Goal: Information Seeking & Learning: Learn about a topic

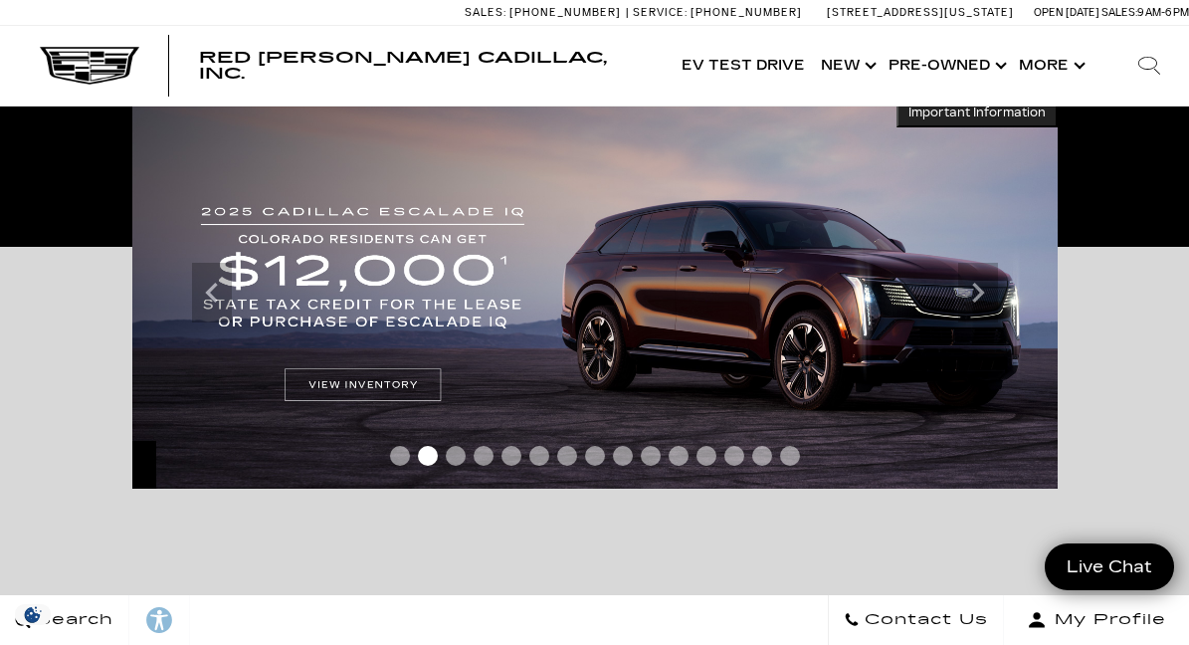
scroll to position [372, 0]
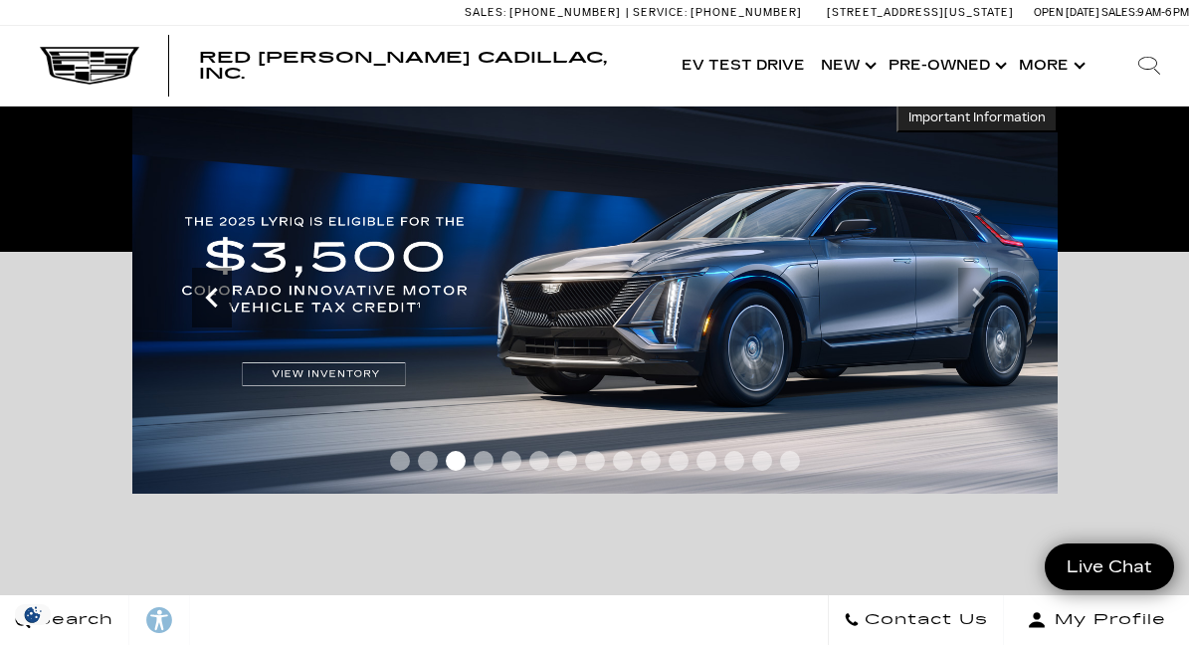
click at [209, 292] on icon "Previous" at bounding box center [212, 298] width 40 height 40
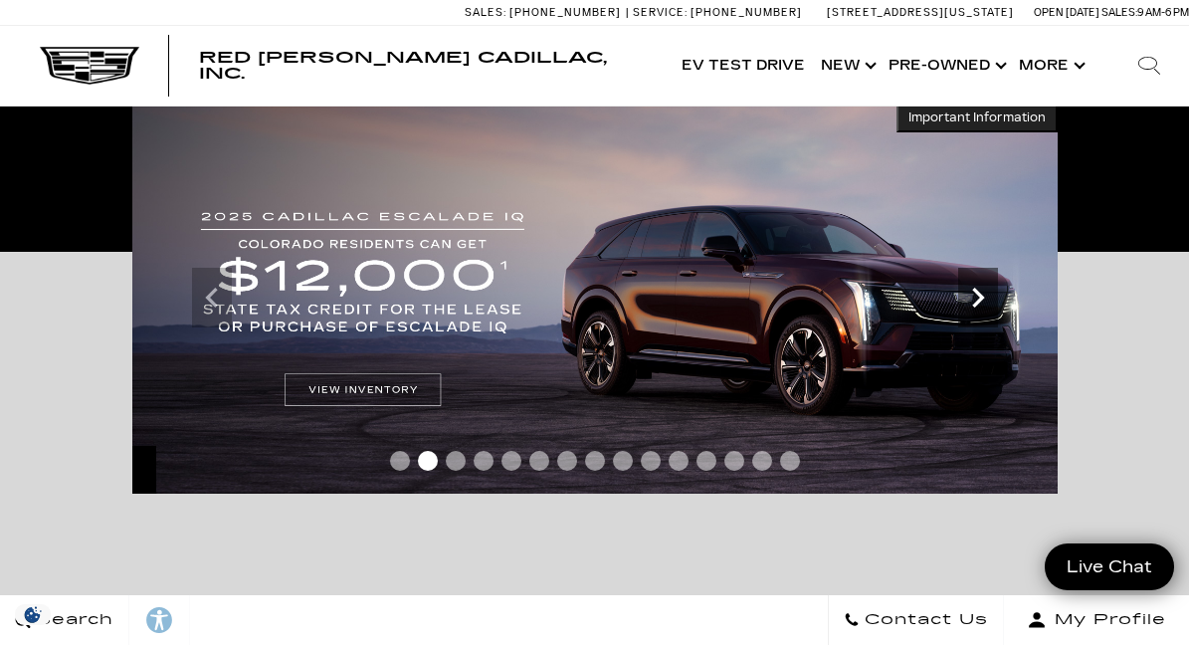
click at [983, 304] on icon "Next" at bounding box center [978, 298] width 40 height 40
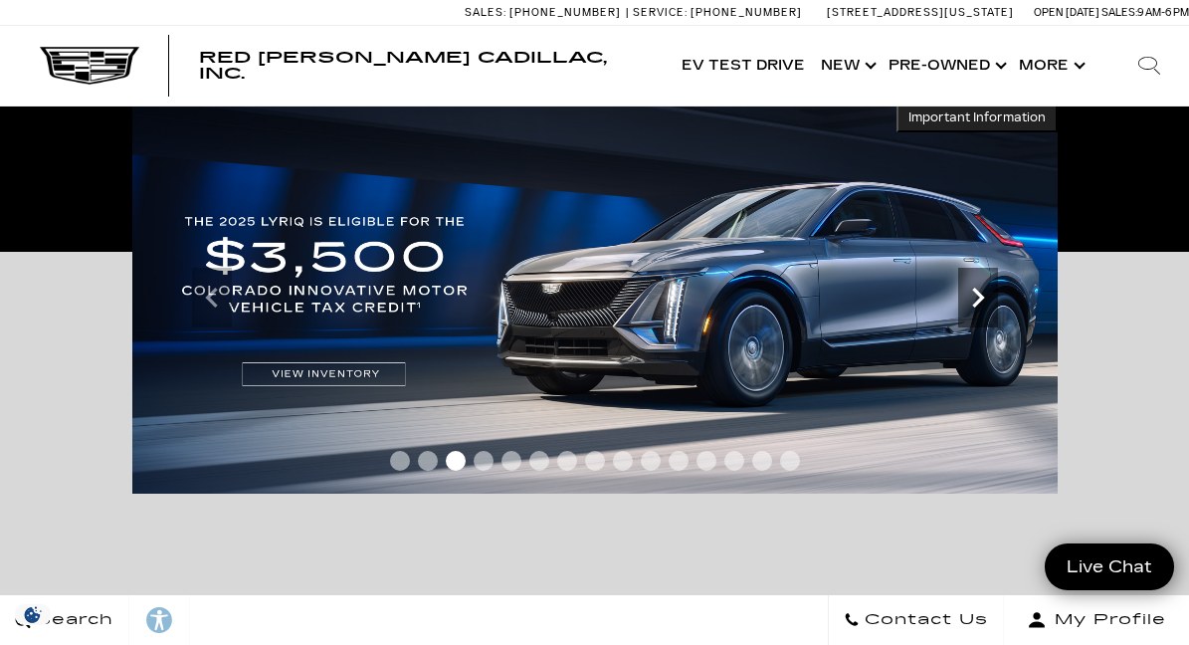
click at [983, 304] on icon "Next" at bounding box center [978, 298] width 40 height 40
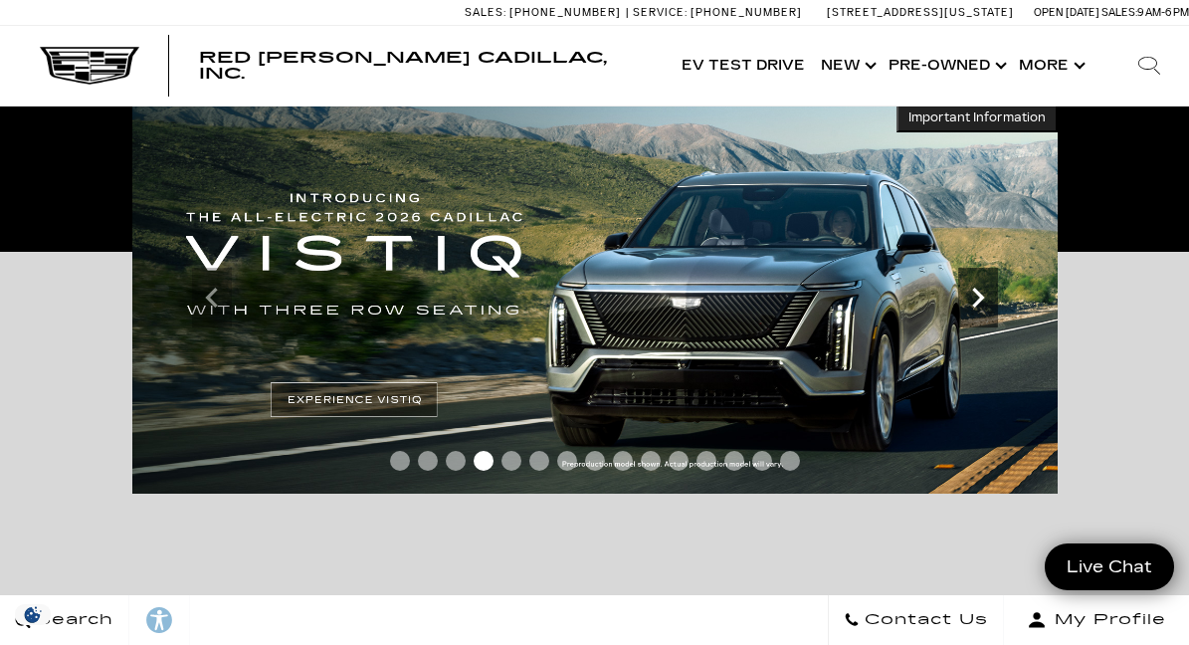
click at [983, 304] on icon "Next" at bounding box center [978, 298] width 40 height 40
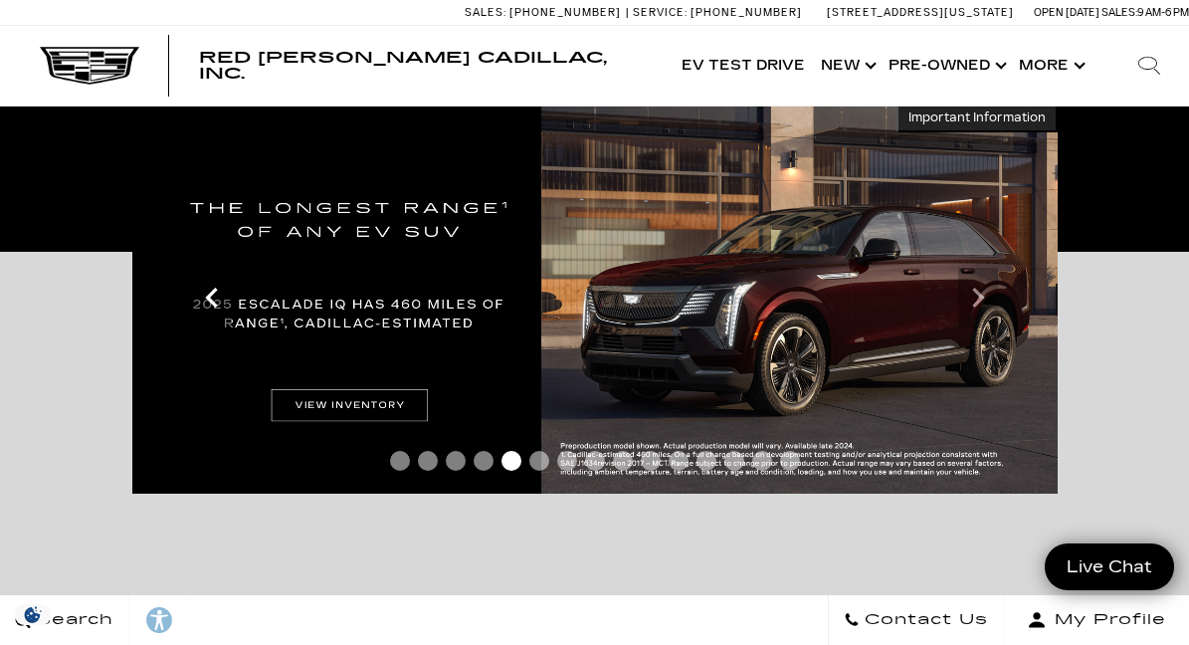
click at [211, 300] on icon "Previous" at bounding box center [211, 298] width 12 height 20
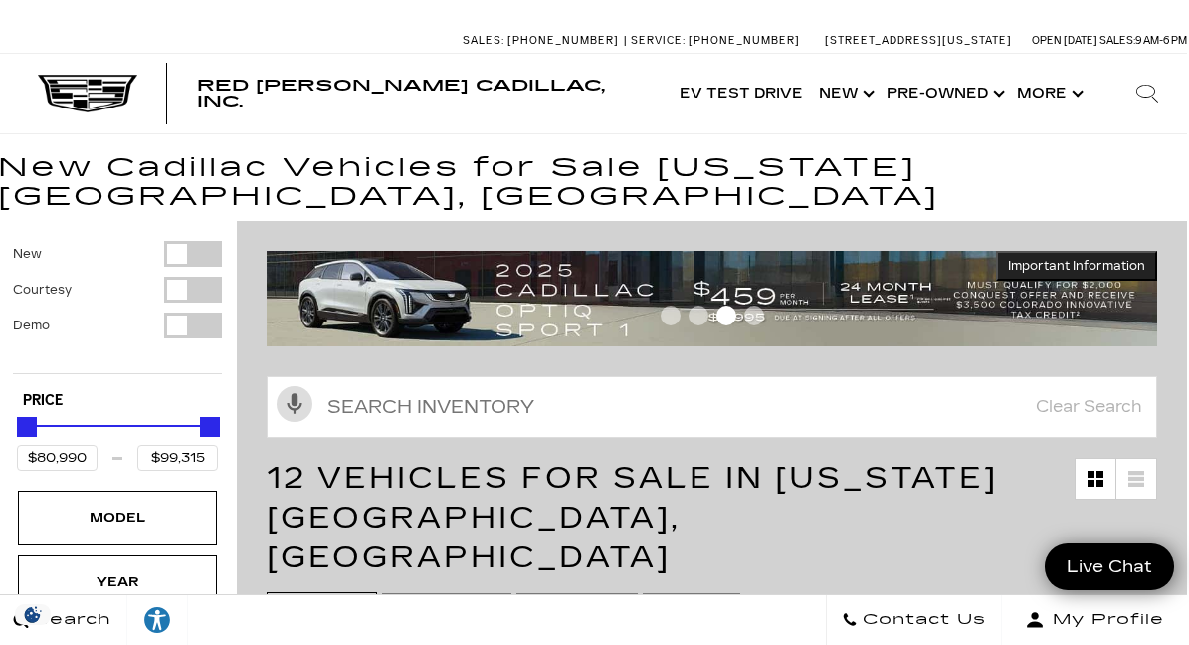
scroll to position [0, 2]
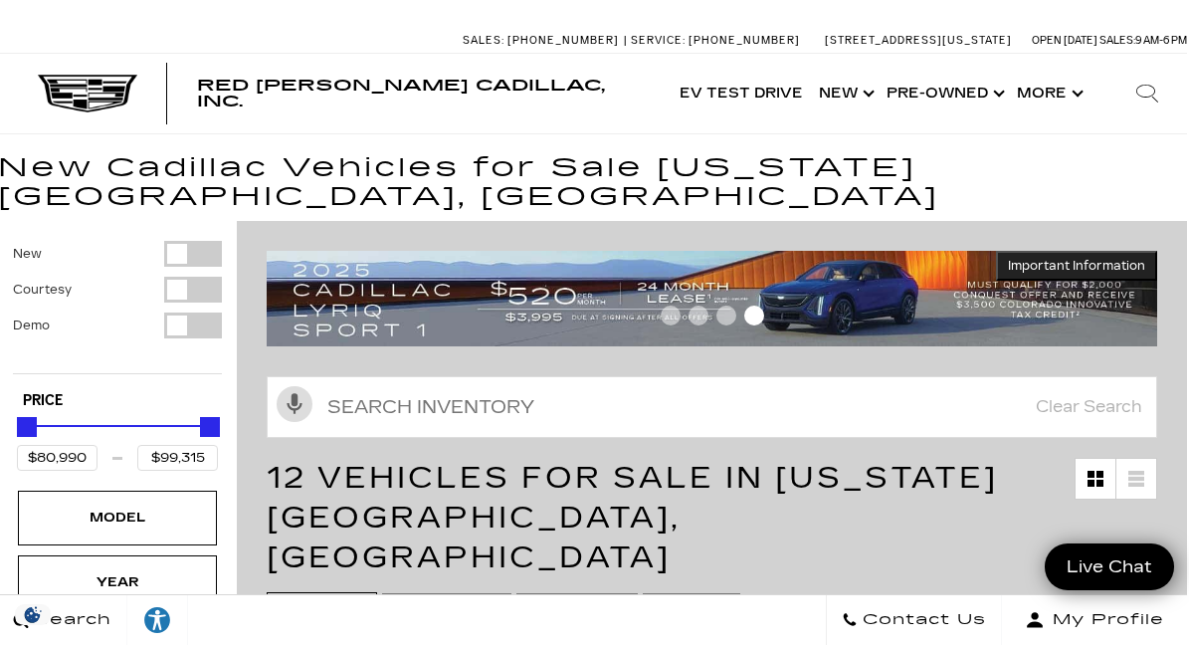
click at [724, 305] on span "Go to slide 3" at bounding box center [726, 315] width 20 height 20
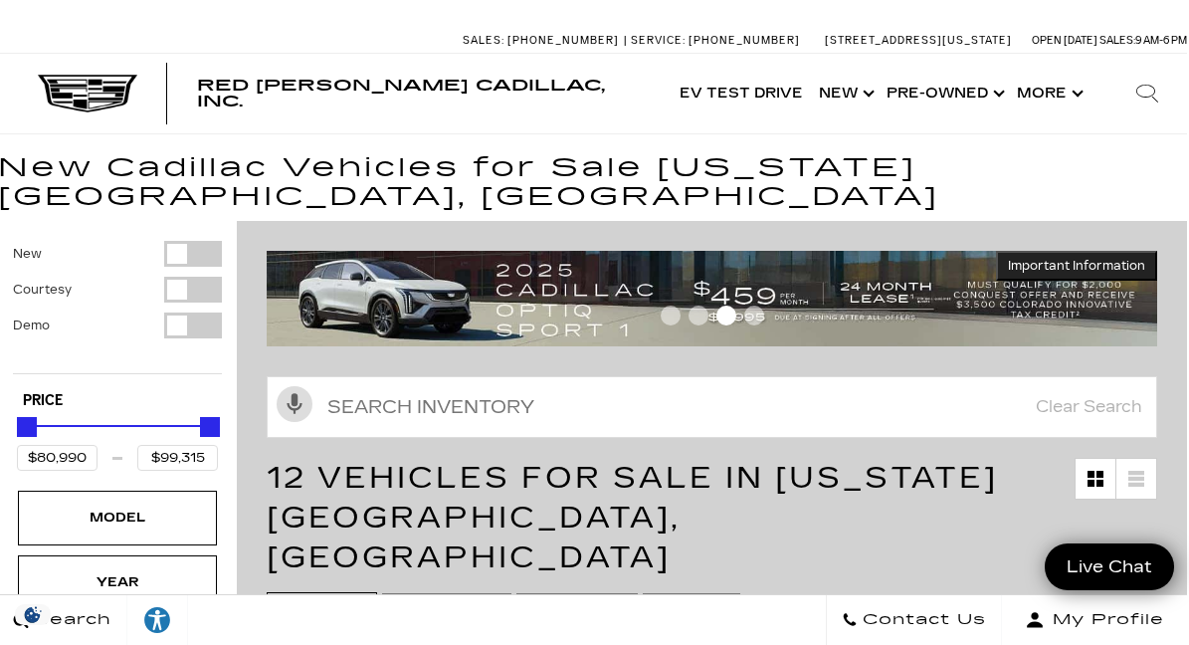
click at [854, 269] on img at bounding box center [712, 299] width 891 height 96
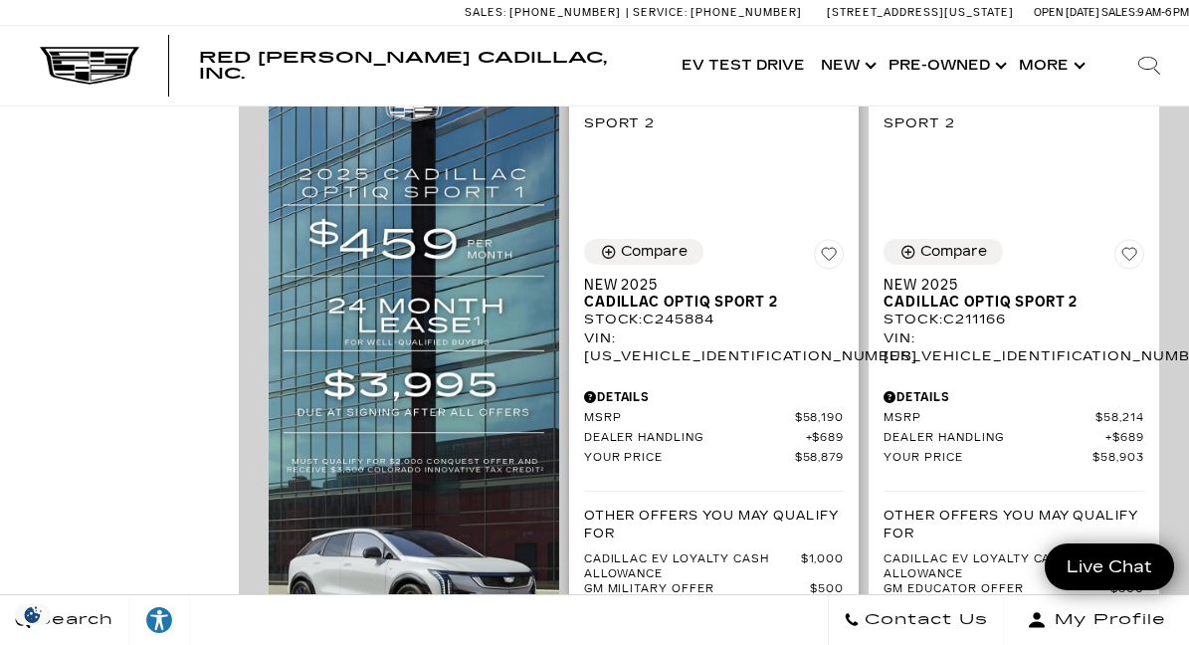
scroll to position [1486, 0]
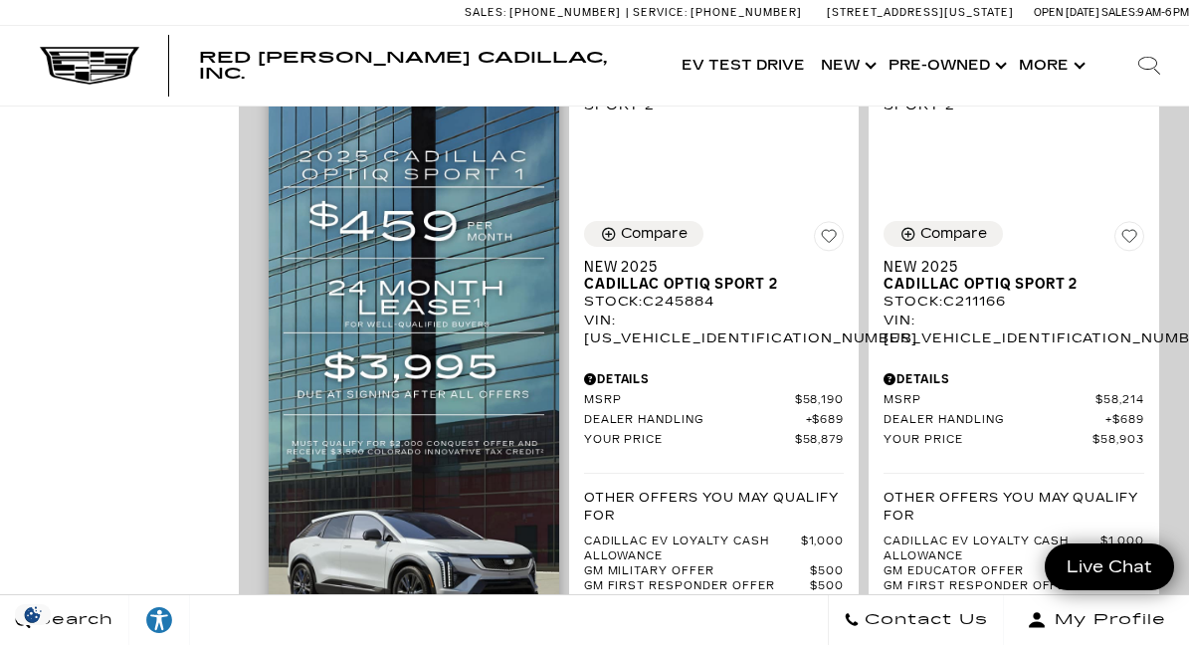
click at [416, 369] on img at bounding box center [414, 389] width 291 height 664
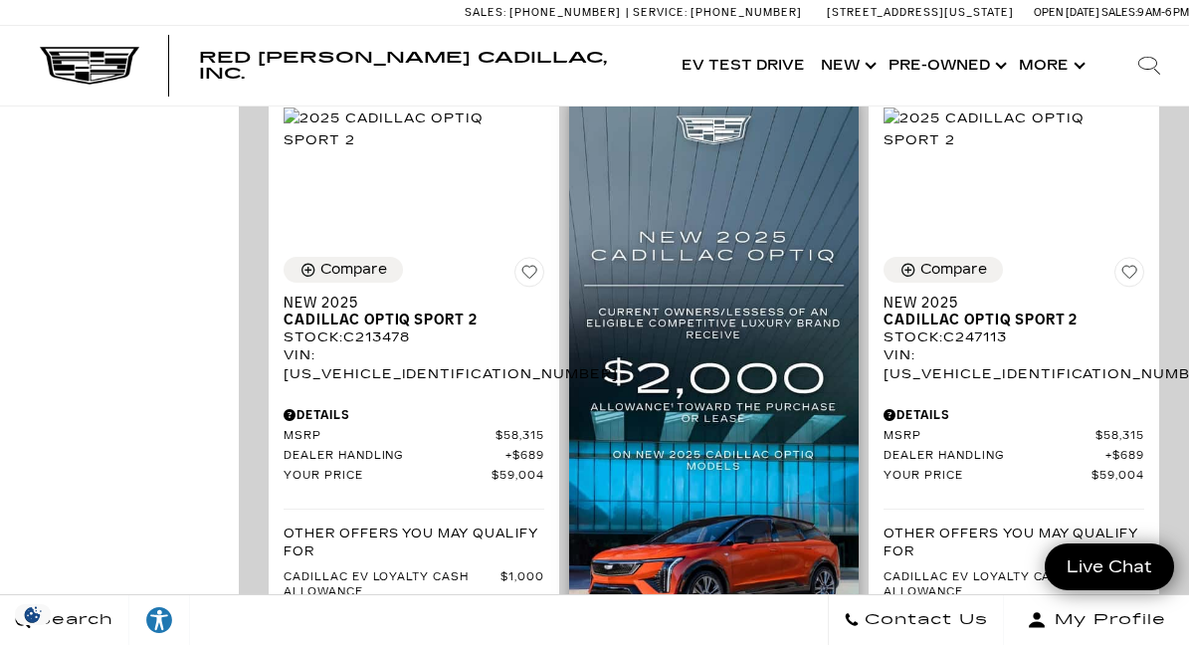
scroll to position [2385, 0]
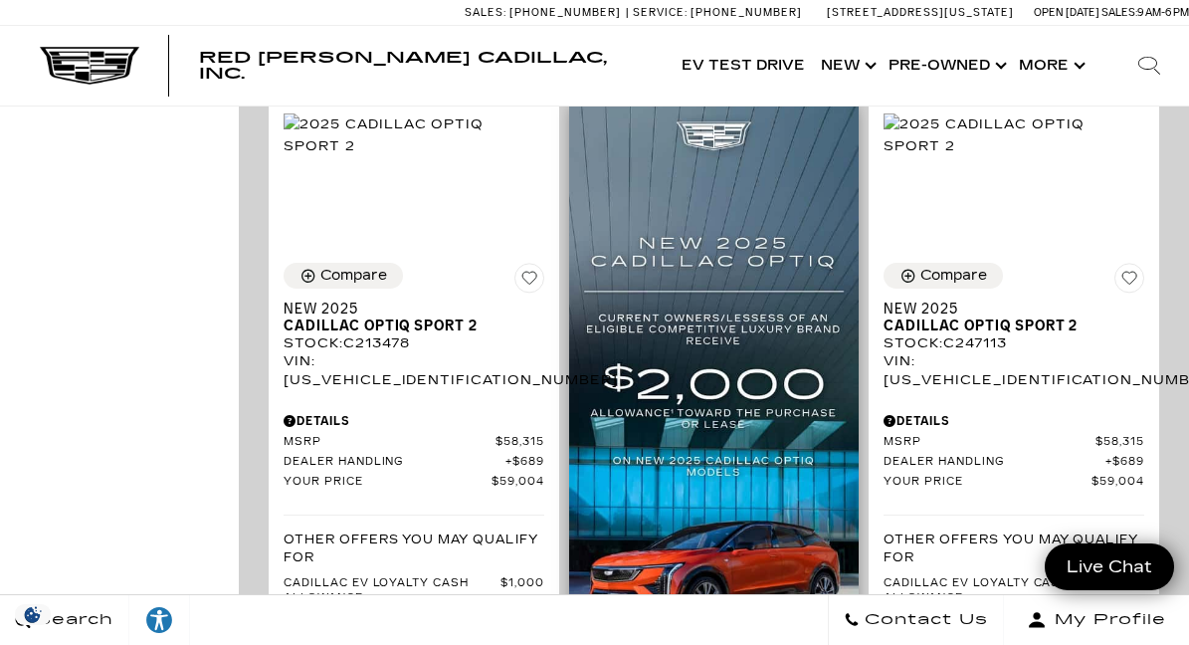
click at [690, 285] on img at bounding box center [714, 430] width 291 height 663
click at [699, 416] on img at bounding box center [714, 430] width 291 height 663
click at [695, 460] on img at bounding box center [714, 430] width 291 height 663
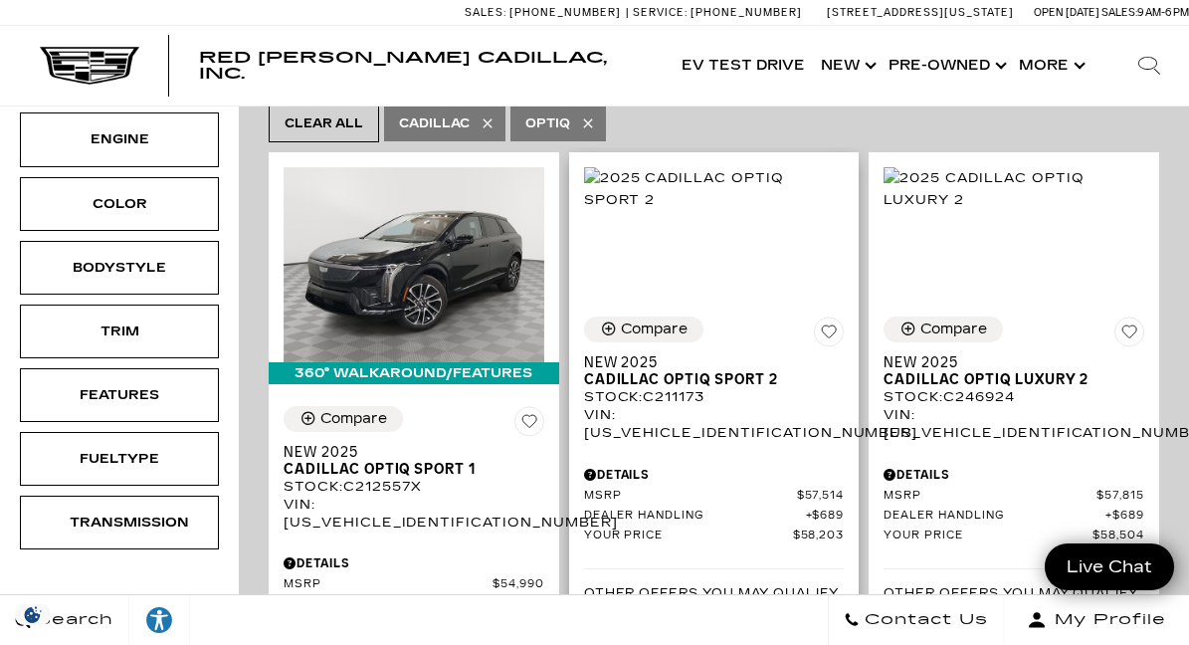
scroll to position [382, 0]
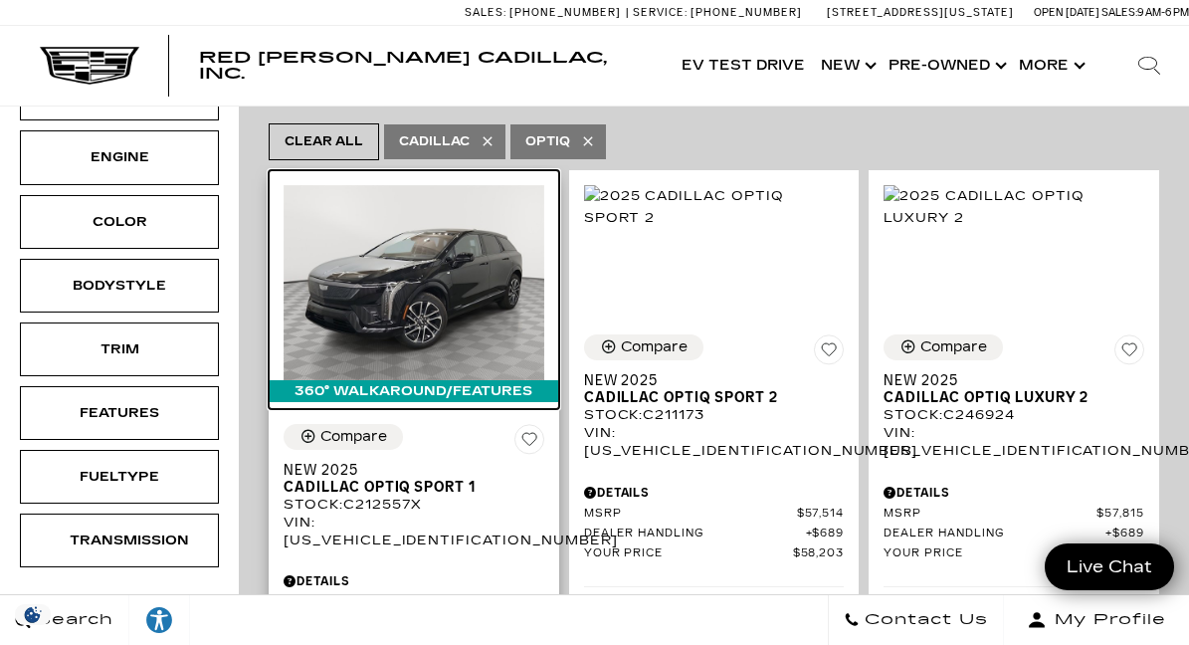
click at [425, 260] on img at bounding box center [414, 282] width 261 height 195
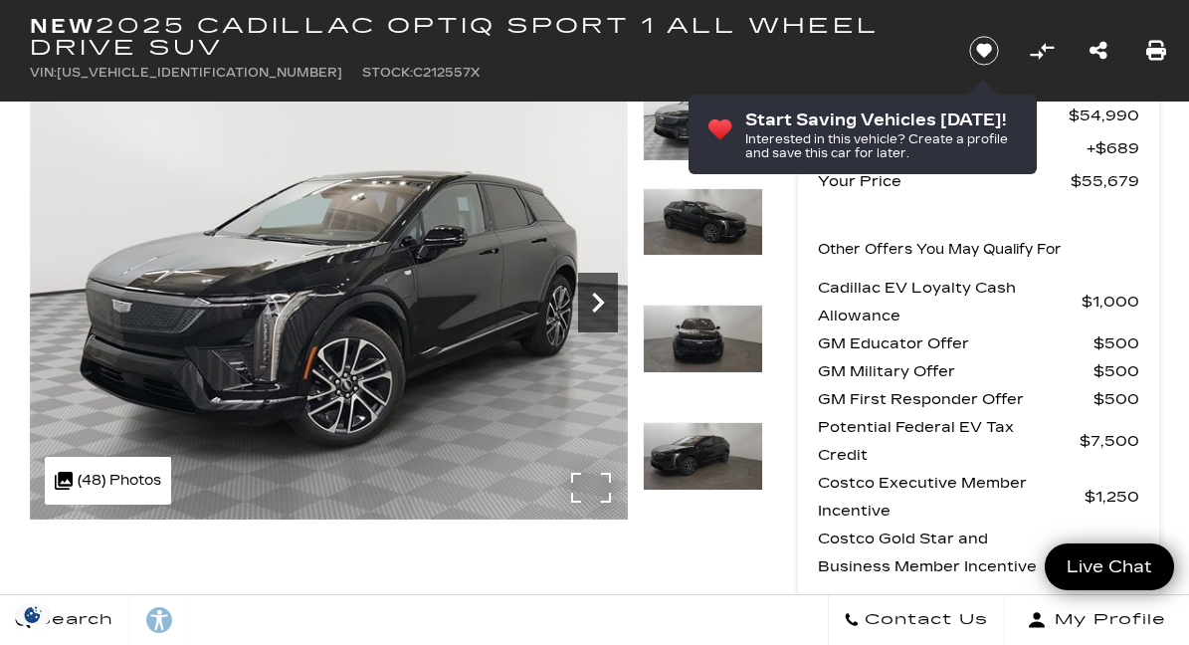
click at [597, 305] on icon "Next" at bounding box center [598, 303] width 40 height 40
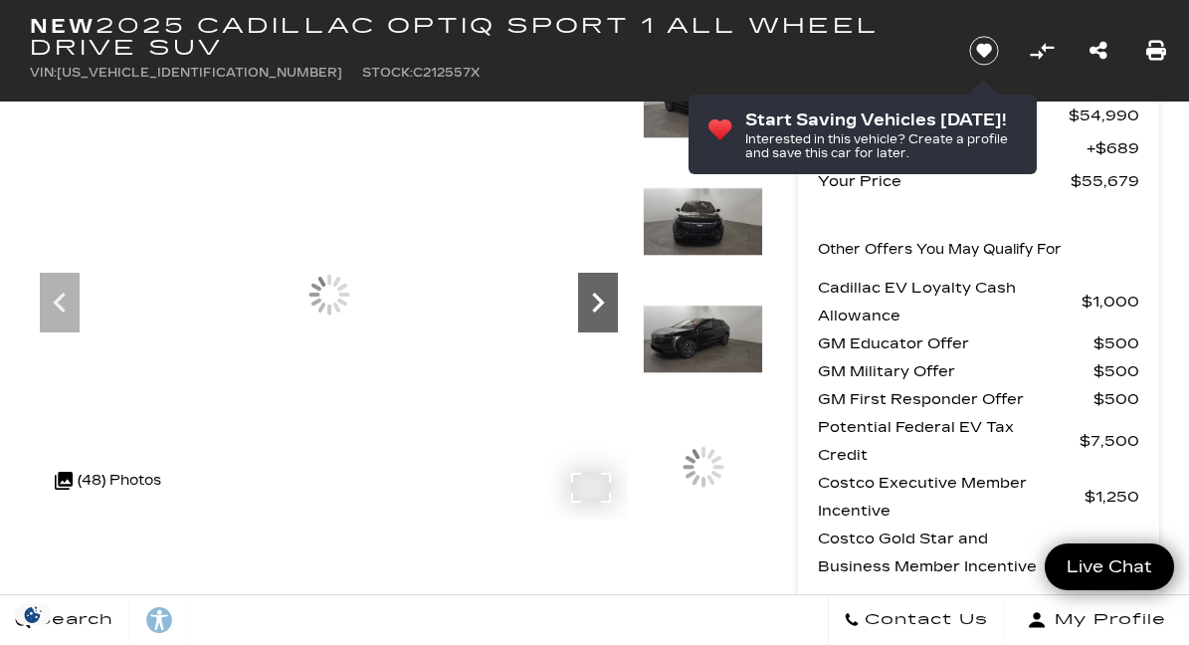
scroll to position [135, 0]
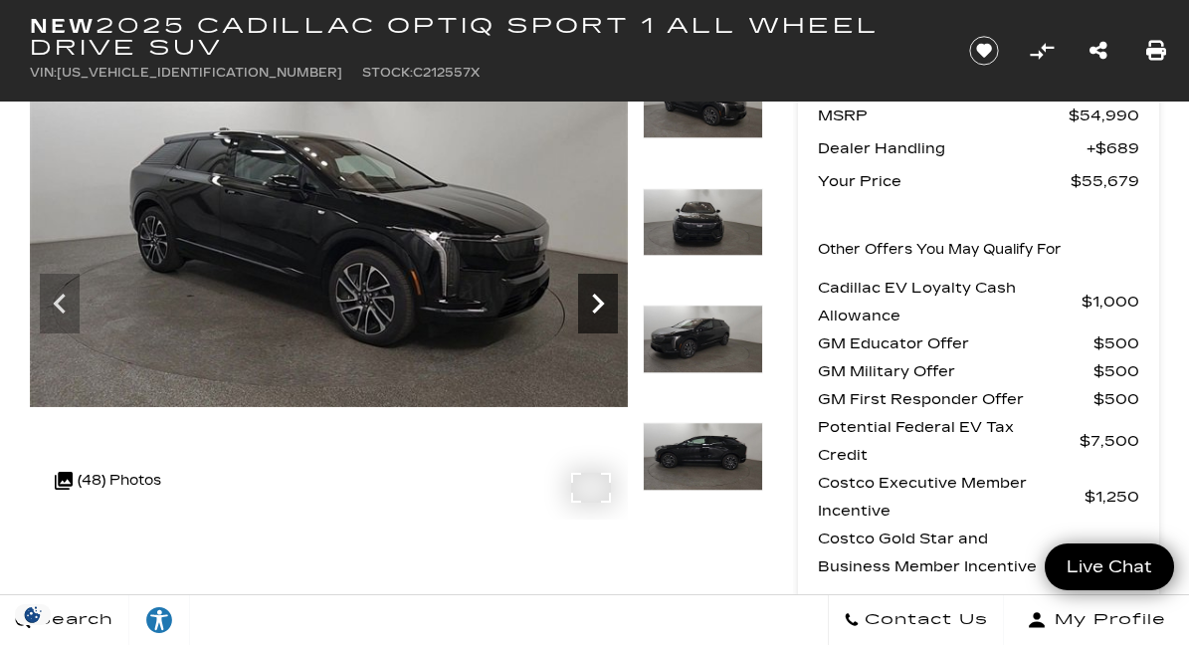
click at [597, 305] on icon "Next" at bounding box center [598, 304] width 40 height 40
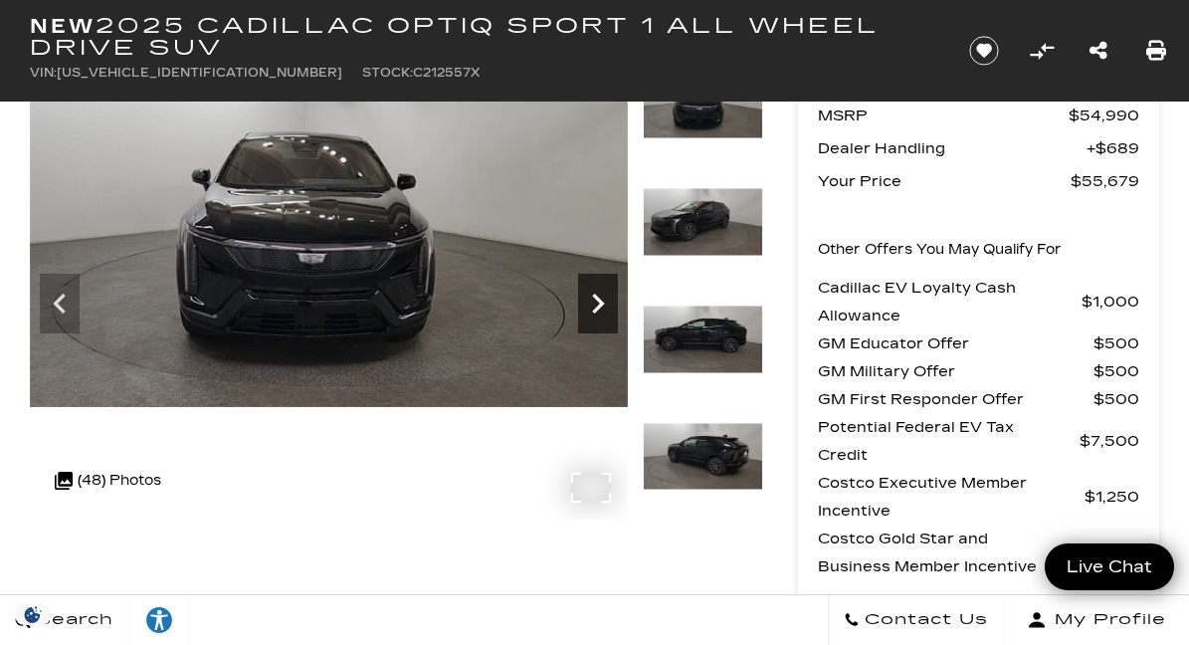
click at [597, 305] on icon "Next" at bounding box center [598, 304] width 40 height 40
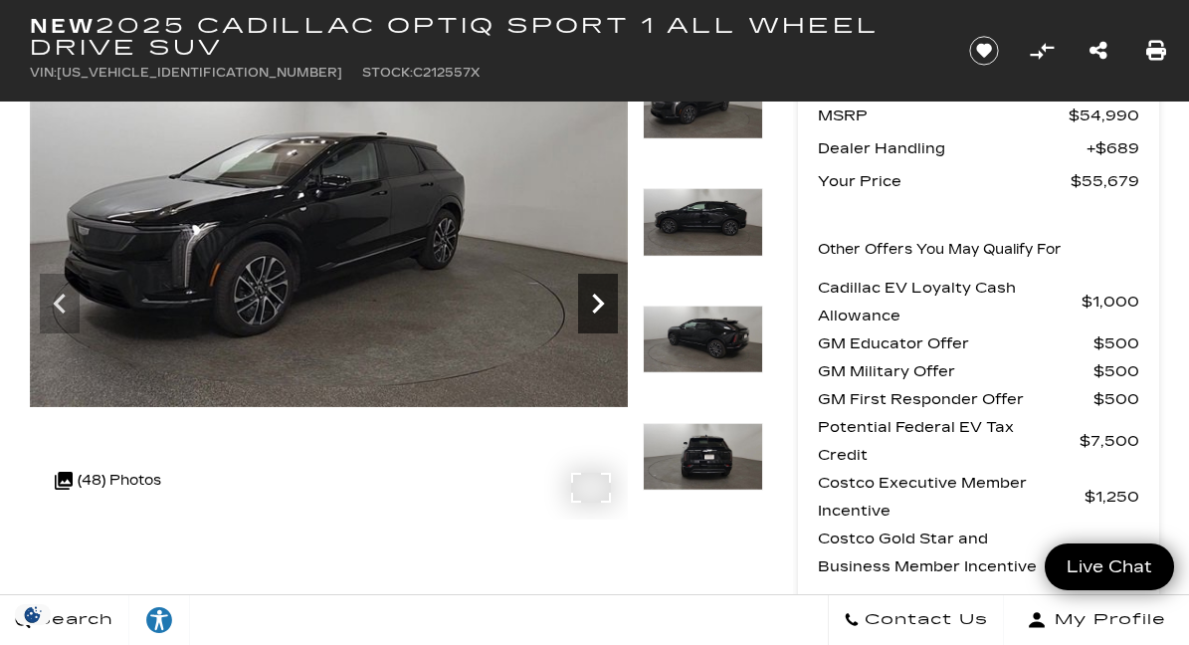
click at [597, 306] on icon "Next" at bounding box center [599, 304] width 12 height 20
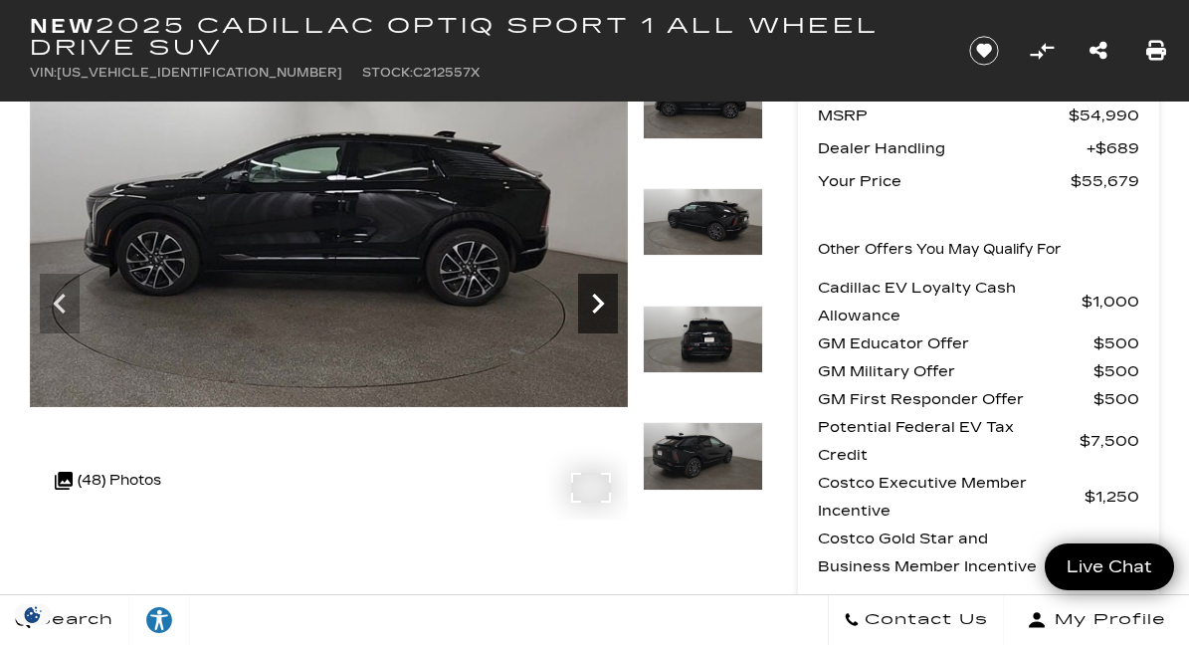
click at [596, 306] on icon "Next" at bounding box center [598, 304] width 40 height 40
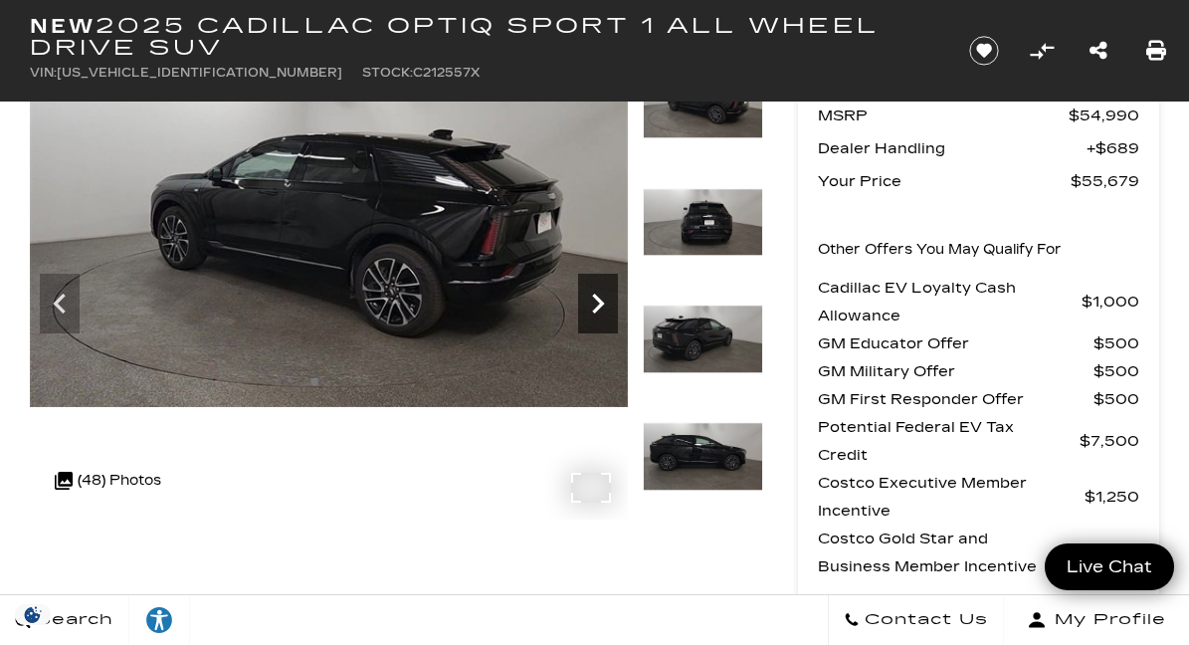
click at [596, 306] on icon "Next" at bounding box center [598, 304] width 40 height 40
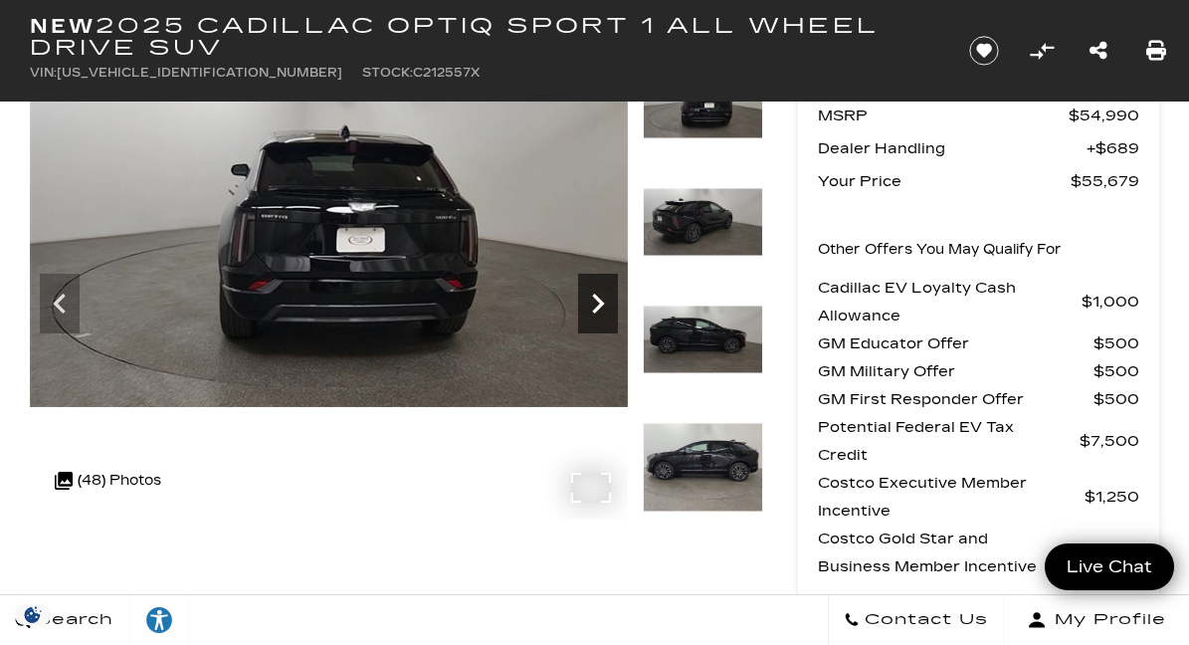
click at [596, 306] on icon "Next" at bounding box center [598, 304] width 40 height 40
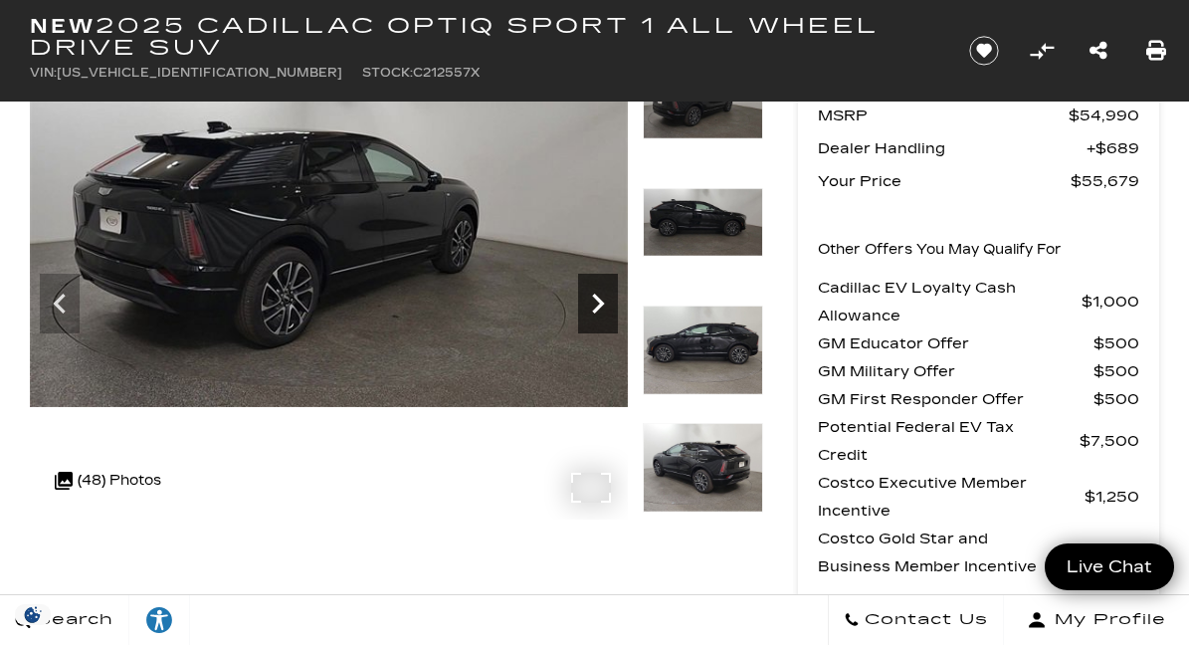
click at [596, 306] on icon "Next" at bounding box center [598, 304] width 40 height 40
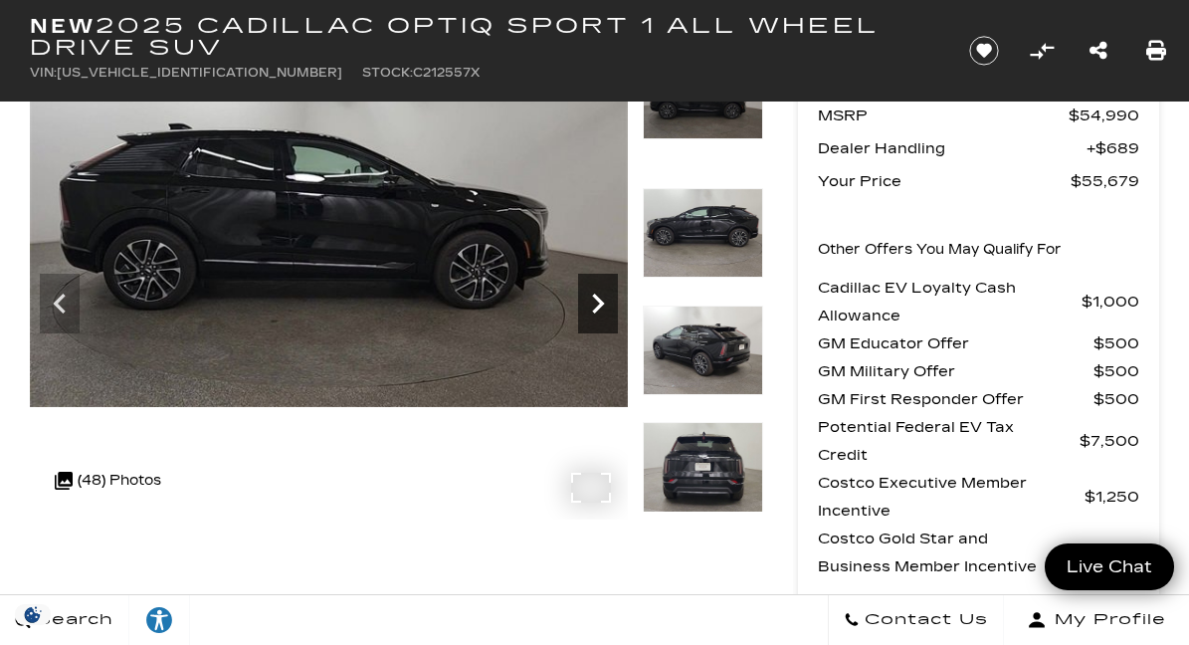
click at [596, 306] on icon "Next" at bounding box center [598, 304] width 40 height 40
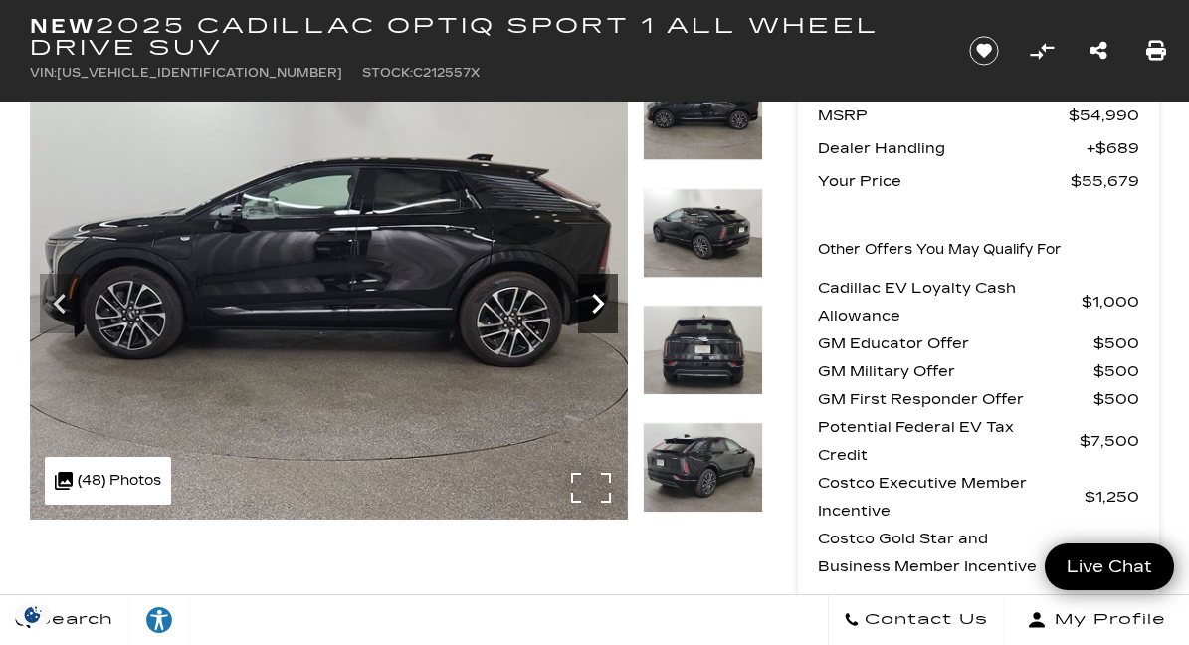
click at [596, 306] on icon "Next" at bounding box center [598, 304] width 40 height 40
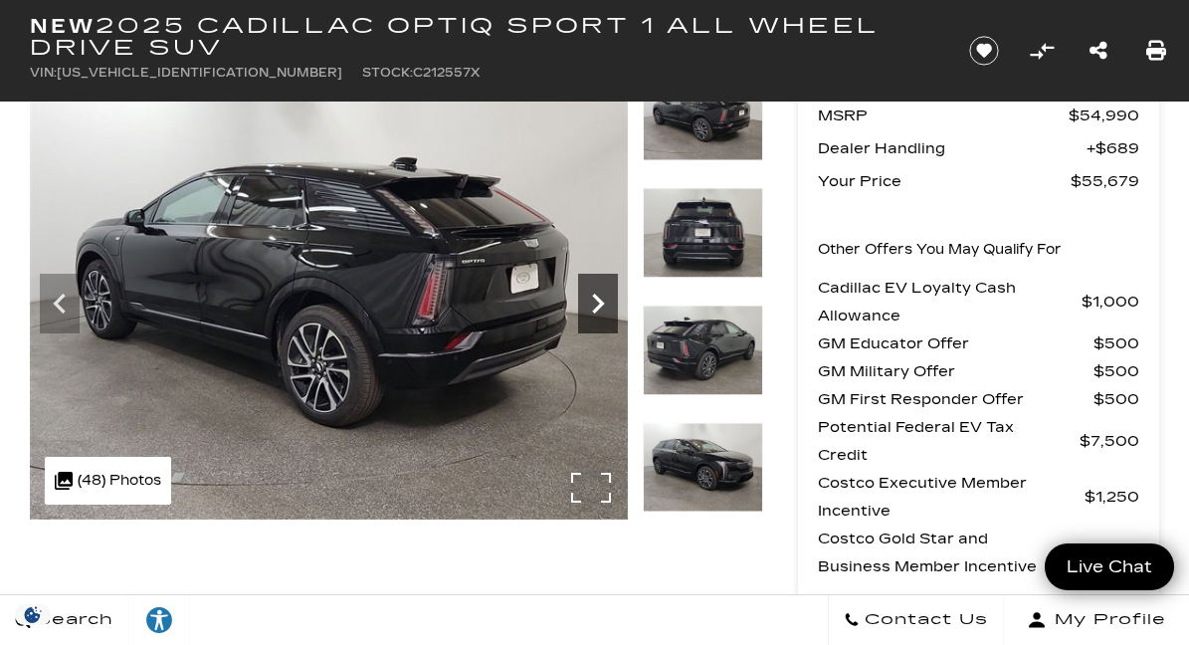
click at [596, 306] on icon "Next" at bounding box center [598, 304] width 40 height 40
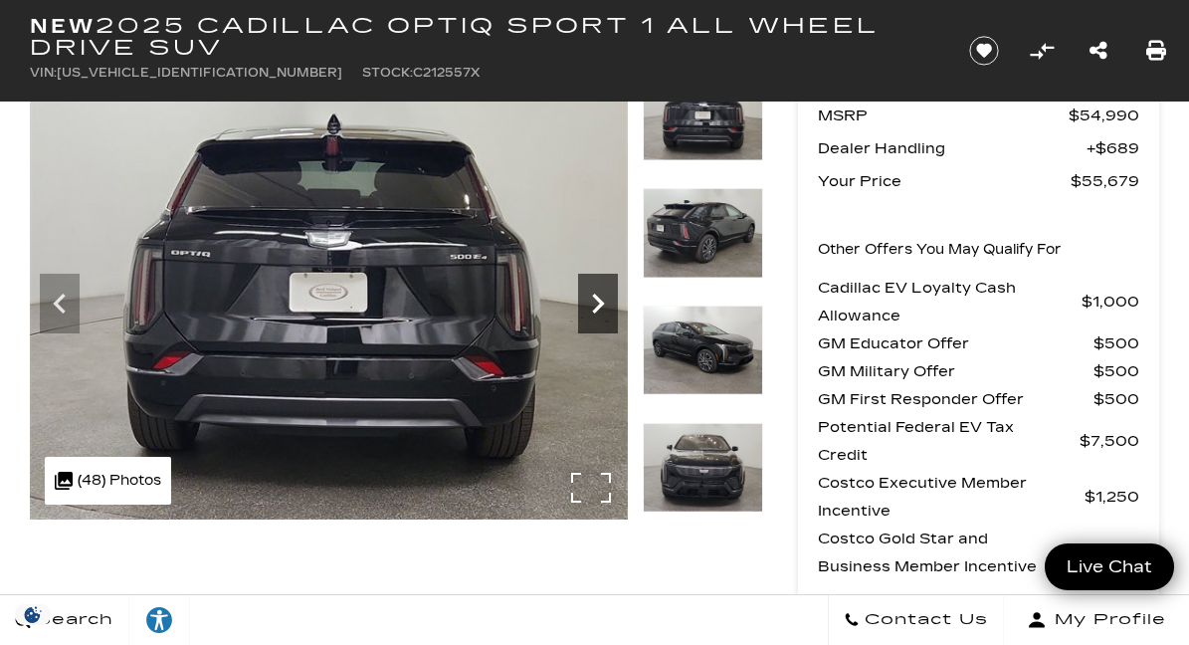
click at [596, 306] on icon "Next" at bounding box center [598, 304] width 40 height 40
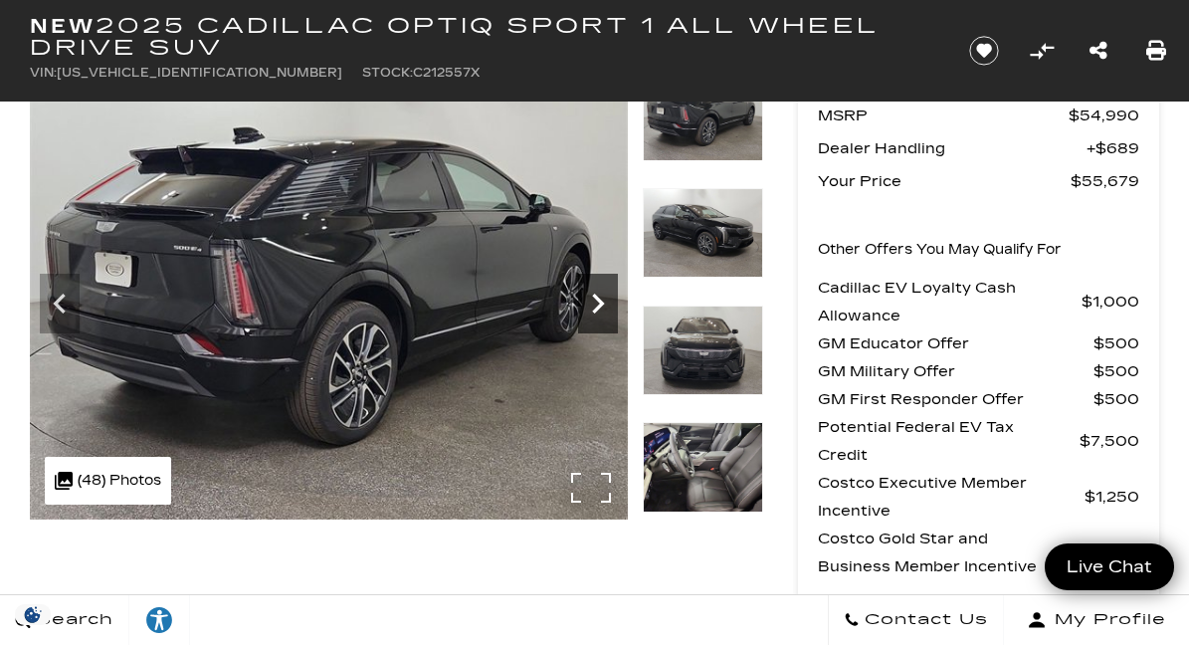
click at [596, 306] on icon "Next" at bounding box center [598, 304] width 40 height 40
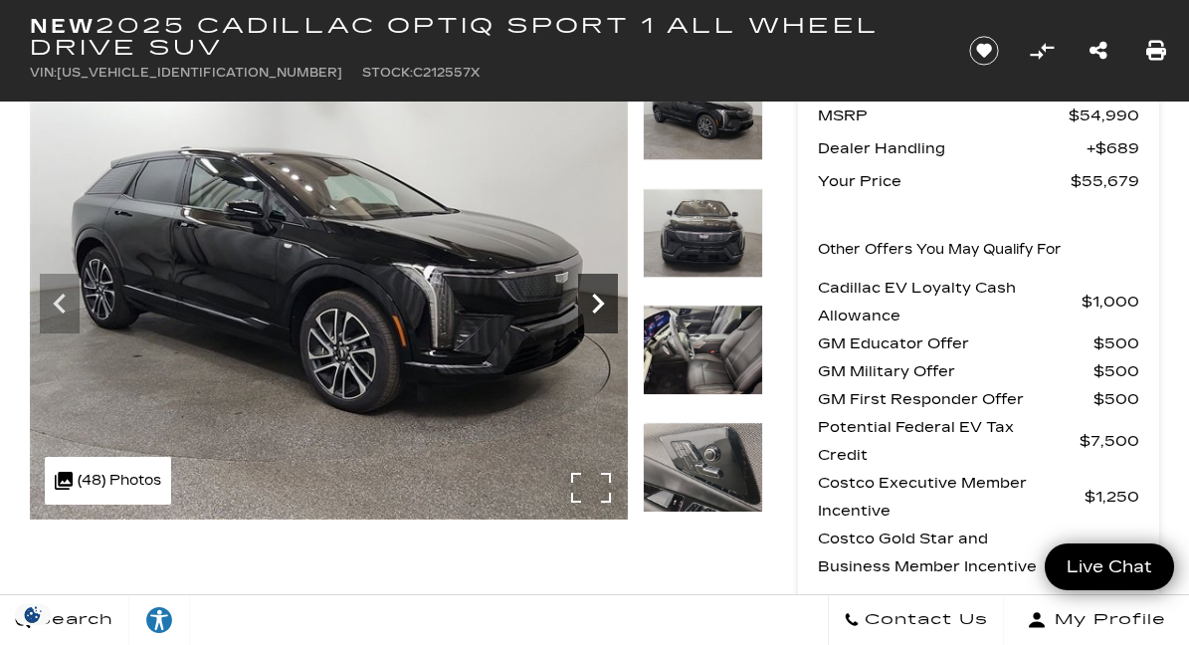
click at [596, 306] on icon "Next" at bounding box center [598, 304] width 40 height 40
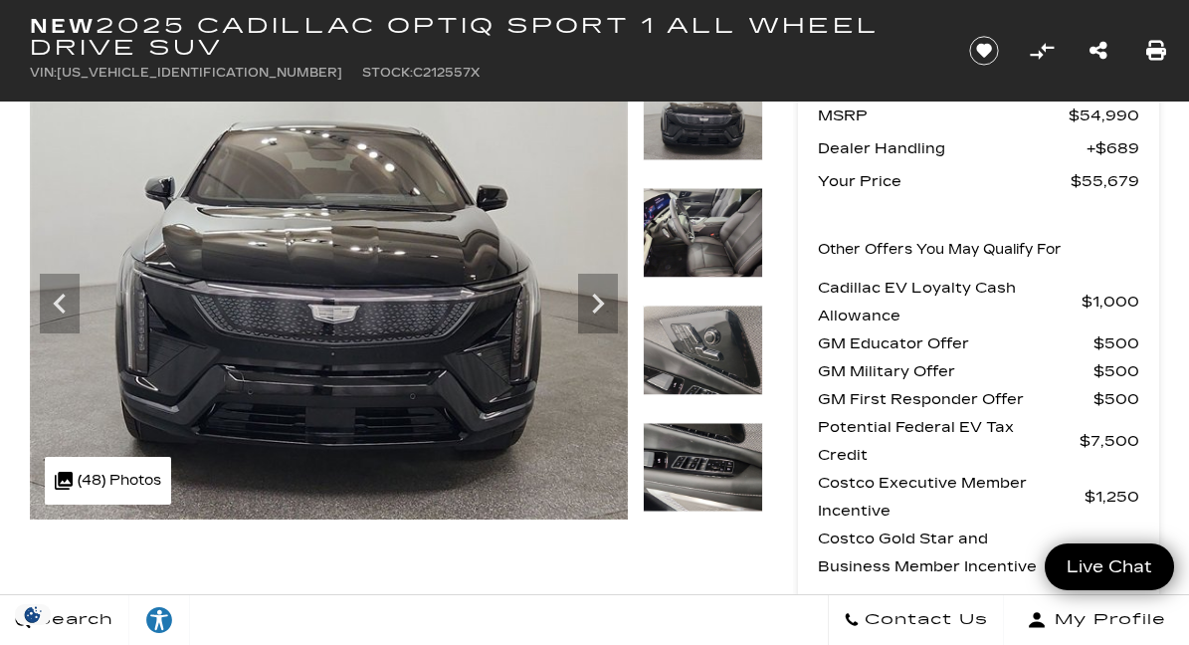
click at [689, 239] on img at bounding box center [702, 233] width 119 height 91
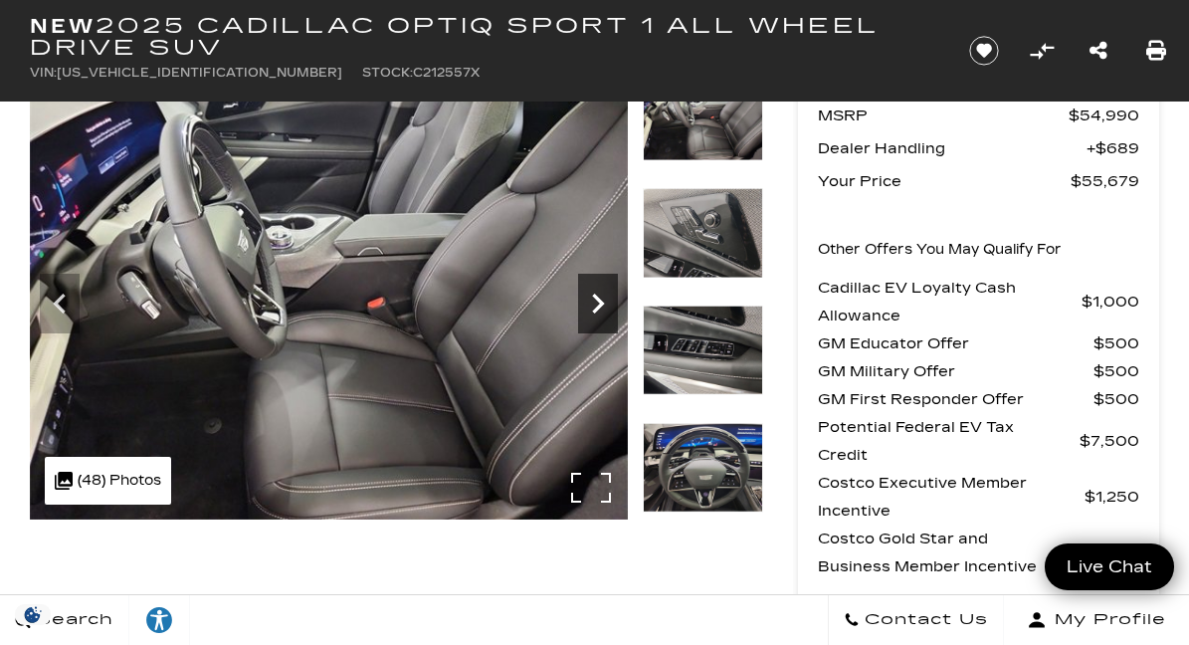
click at [601, 303] on icon "Next" at bounding box center [599, 304] width 12 height 20
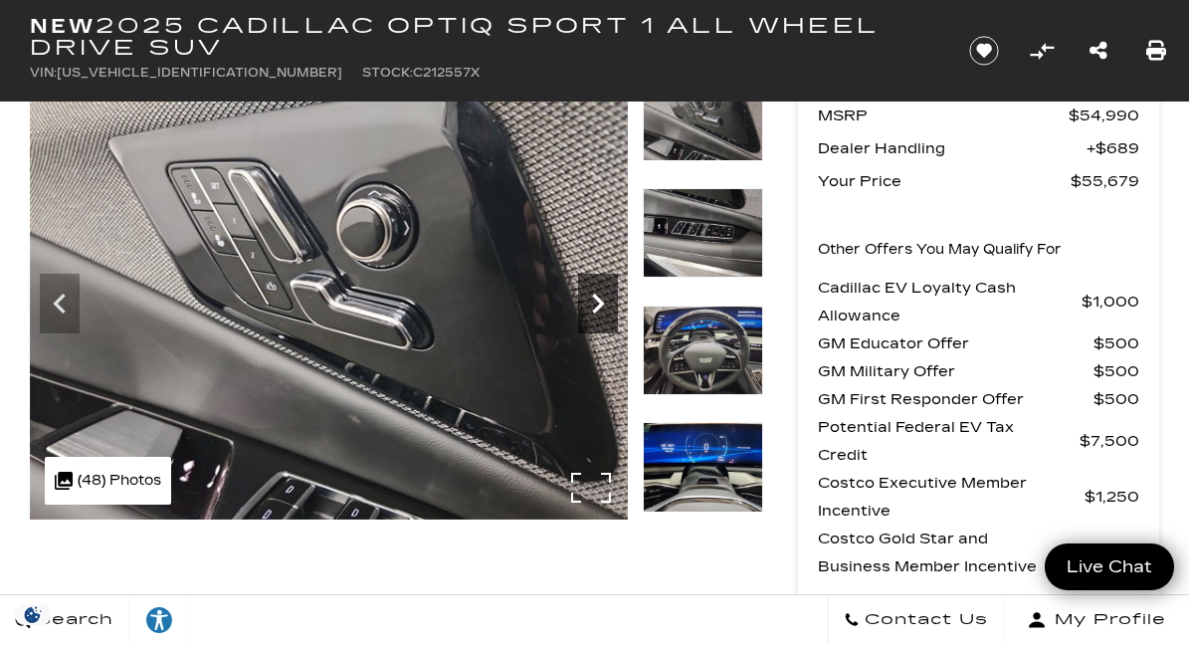
click at [601, 303] on icon "Next" at bounding box center [599, 304] width 12 height 20
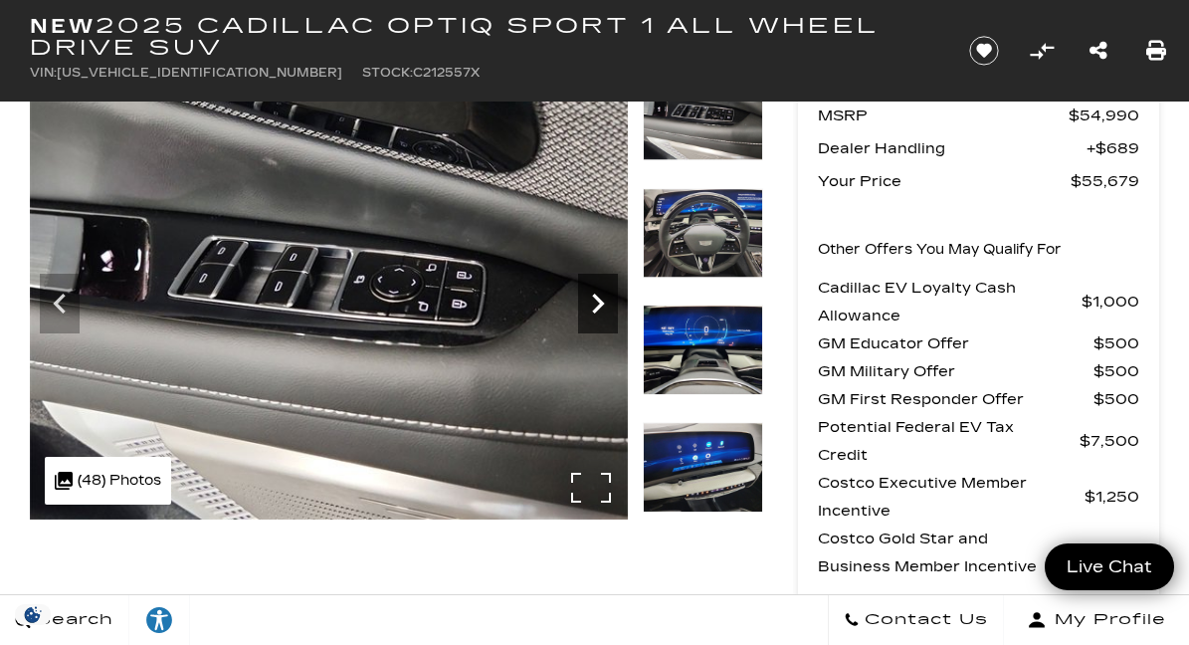
click at [601, 303] on icon "Next" at bounding box center [599, 304] width 12 height 20
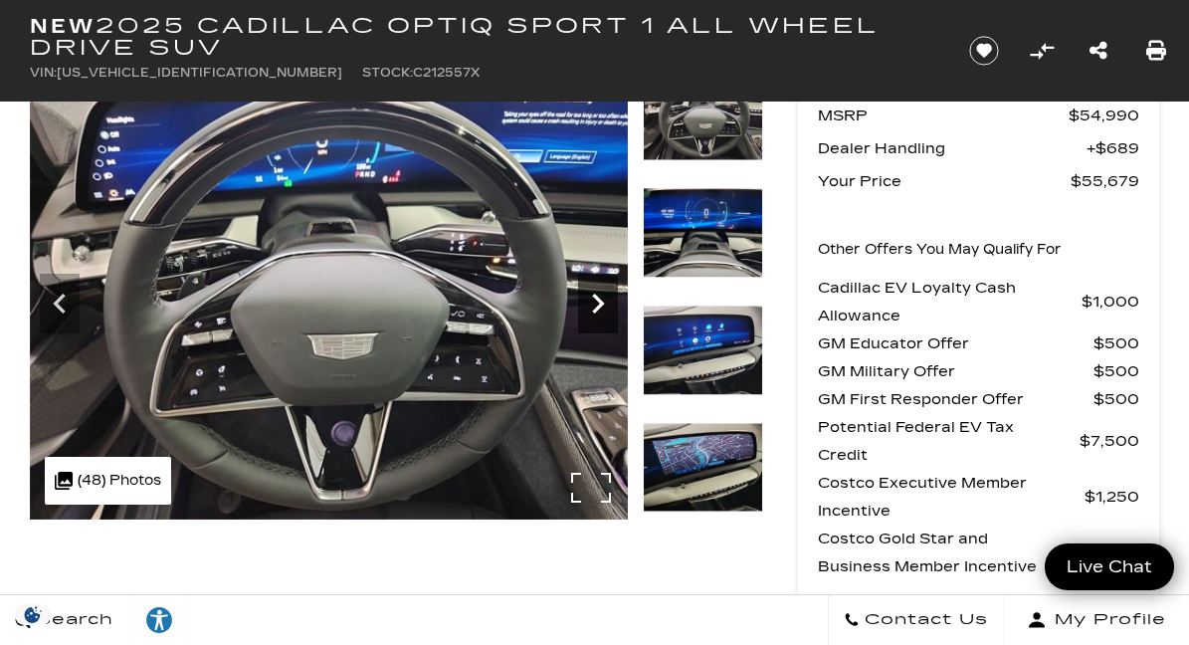
click at [601, 303] on icon "Next" at bounding box center [599, 304] width 12 height 20
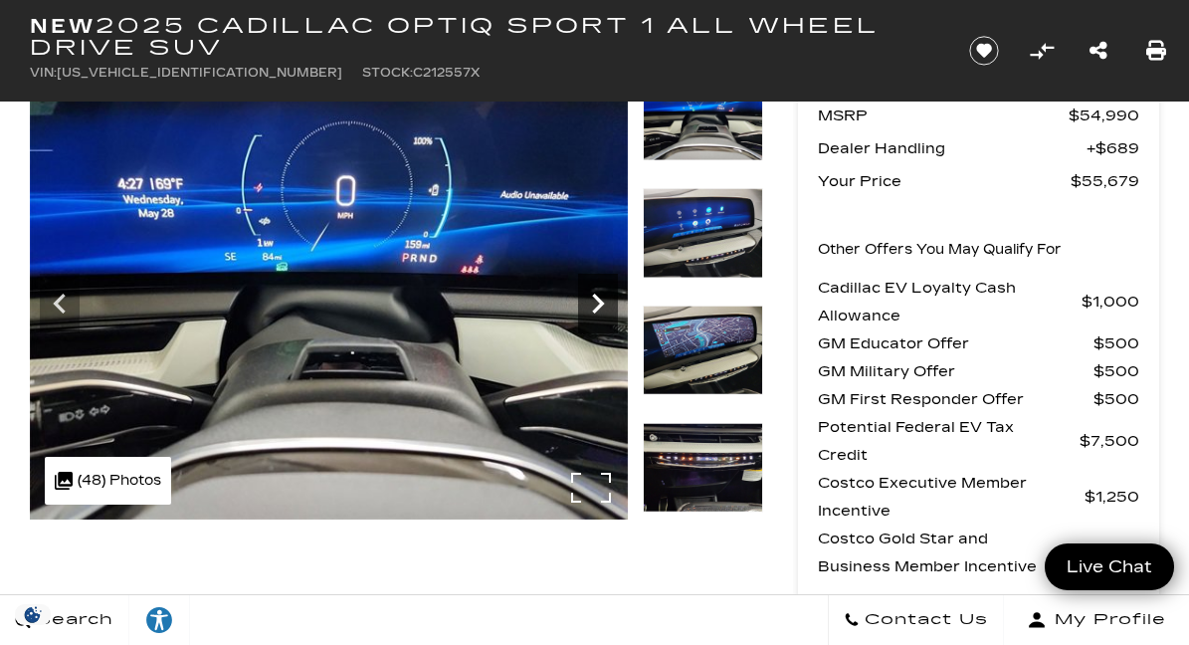
click at [601, 303] on icon "Next" at bounding box center [599, 304] width 12 height 20
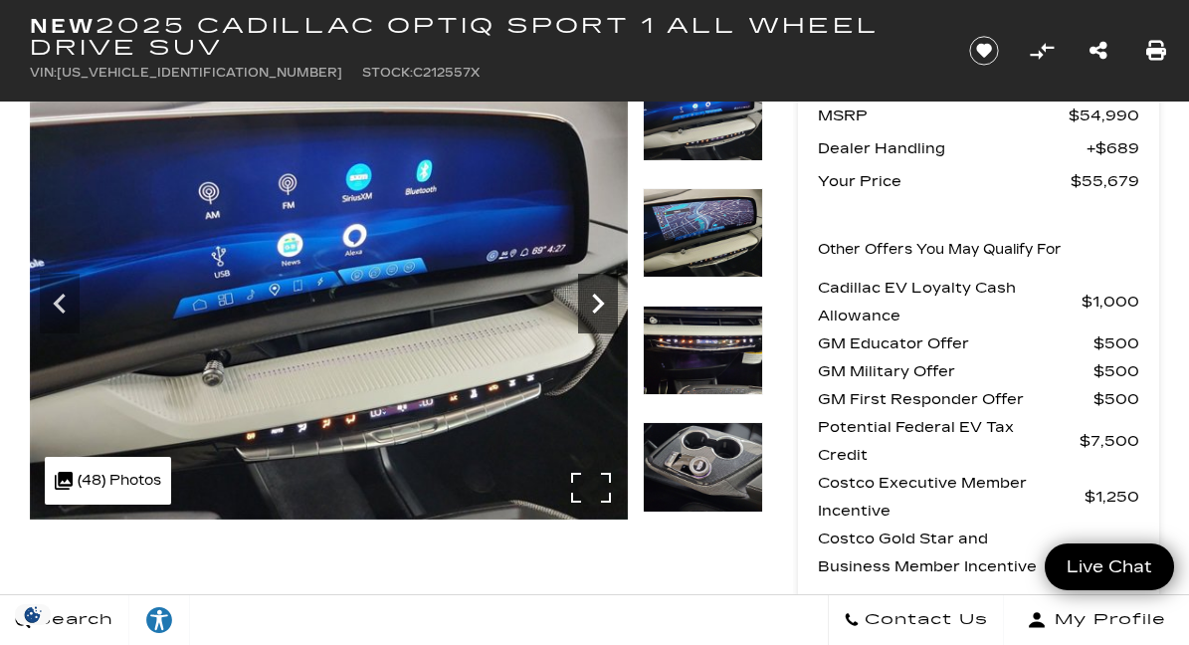
click at [601, 303] on icon "Next" at bounding box center [599, 304] width 12 height 20
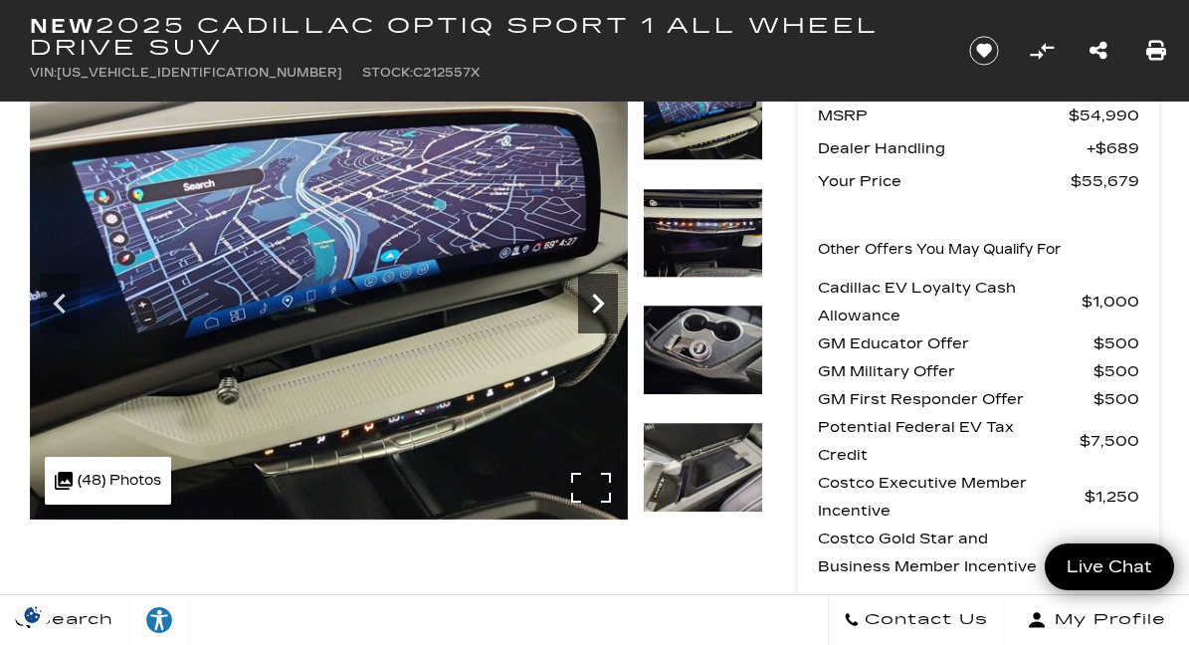
click at [601, 303] on icon "Next" at bounding box center [599, 304] width 12 height 20
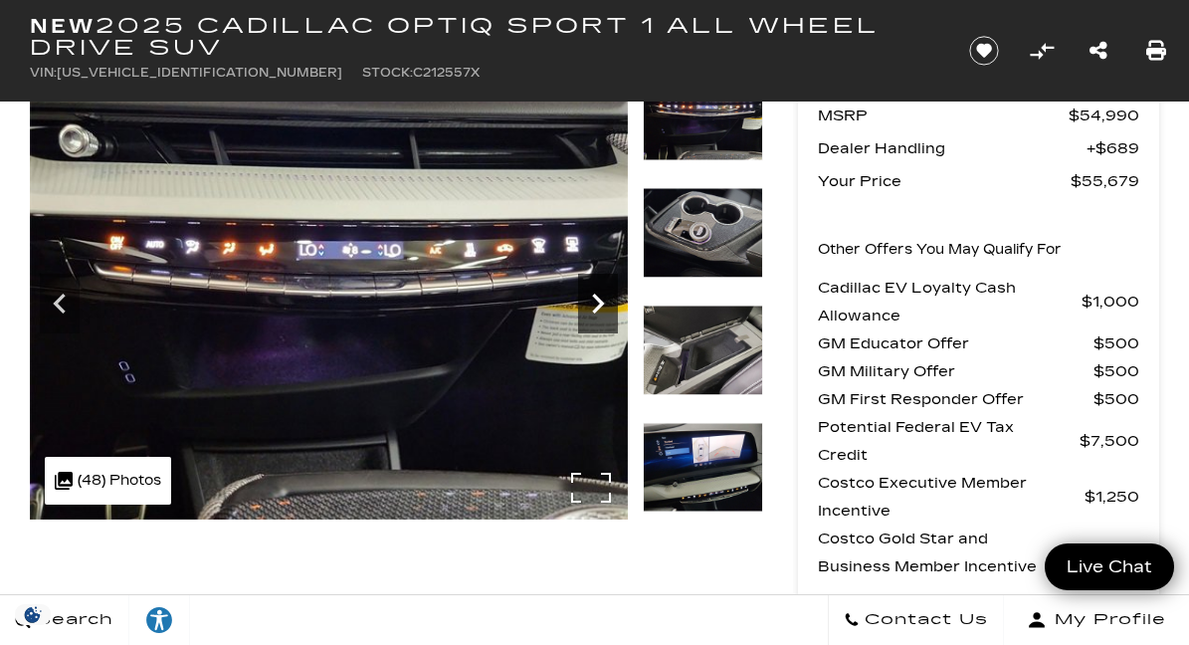
click at [601, 303] on icon "Next" at bounding box center [599, 304] width 12 height 20
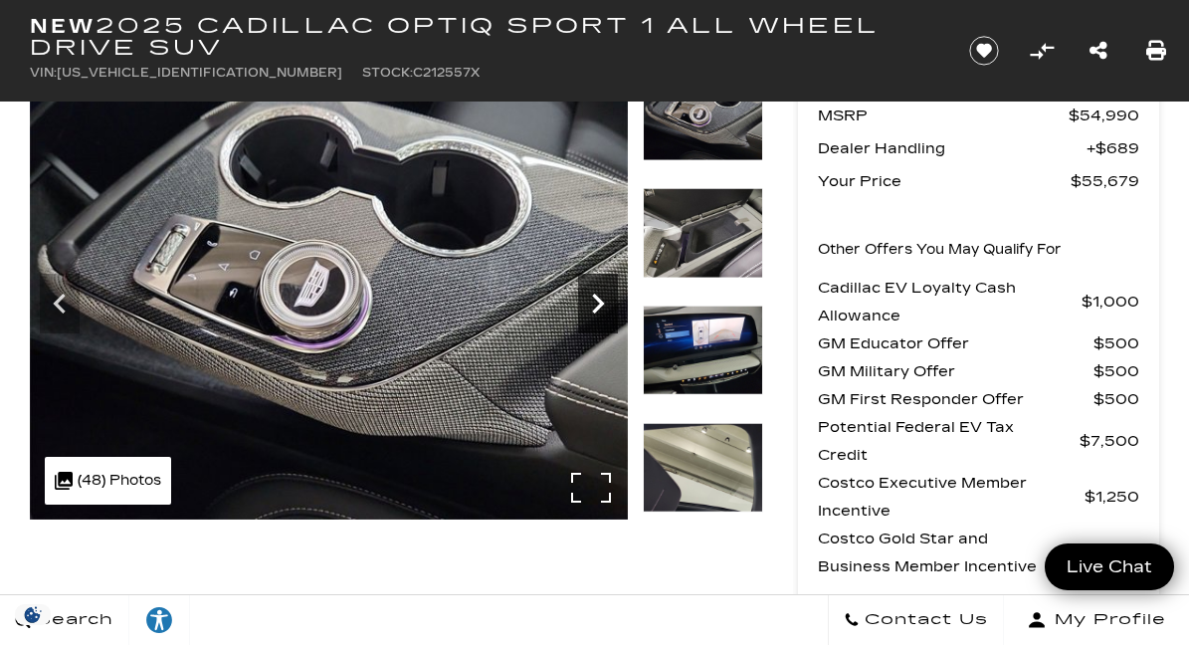
click at [601, 303] on icon "Next" at bounding box center [599, 304] width 12 height 20
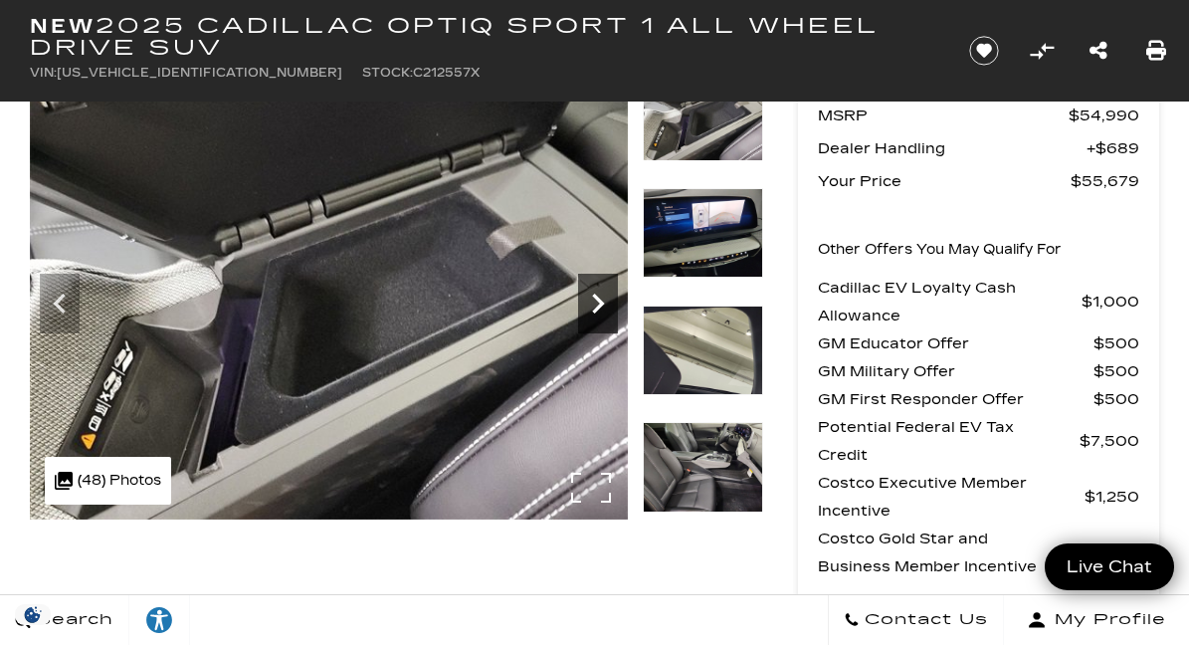
click at [601, 303] on icon "Next" at bounding box center [599, 304] width 12 height 20
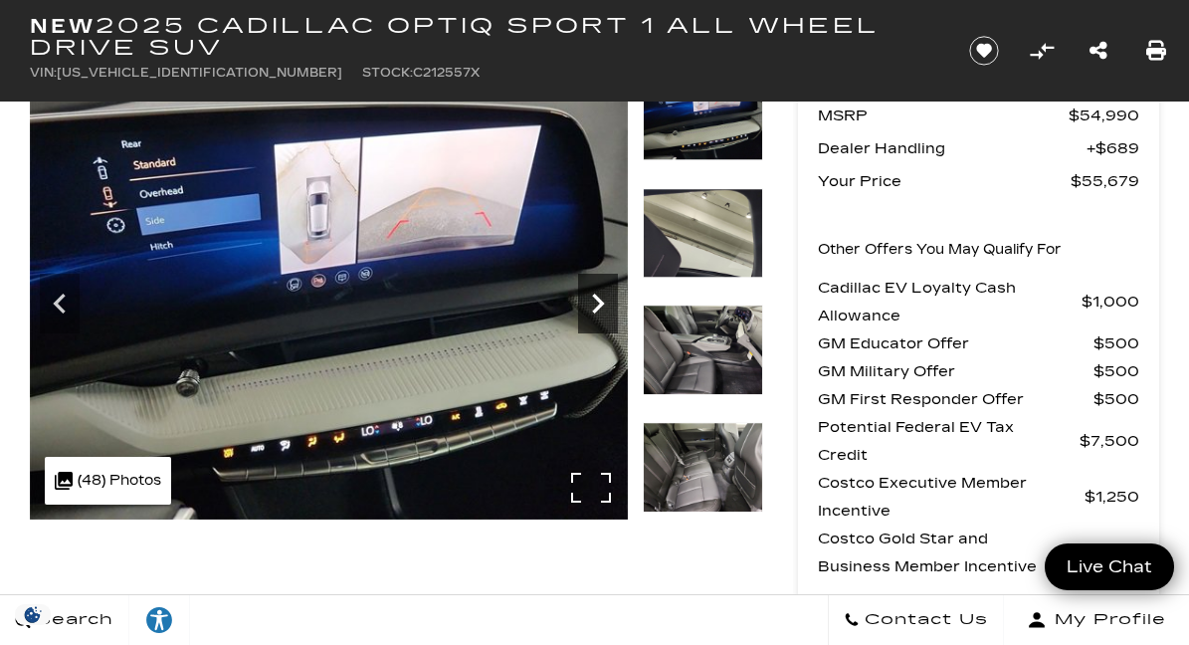
click at [601, 303] on icon "Next" at bounding box center [599, 304] width 12 height 20
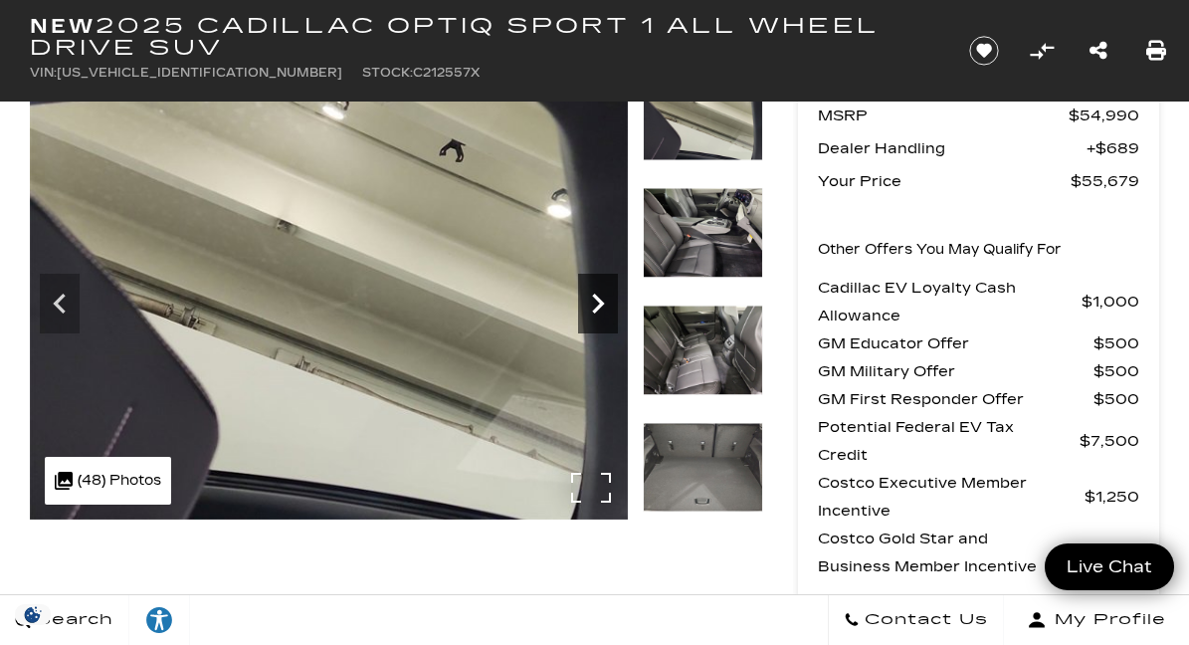
click at [601, 303] on icon "Next" at bounding box center [599, 304] width 12 height 20
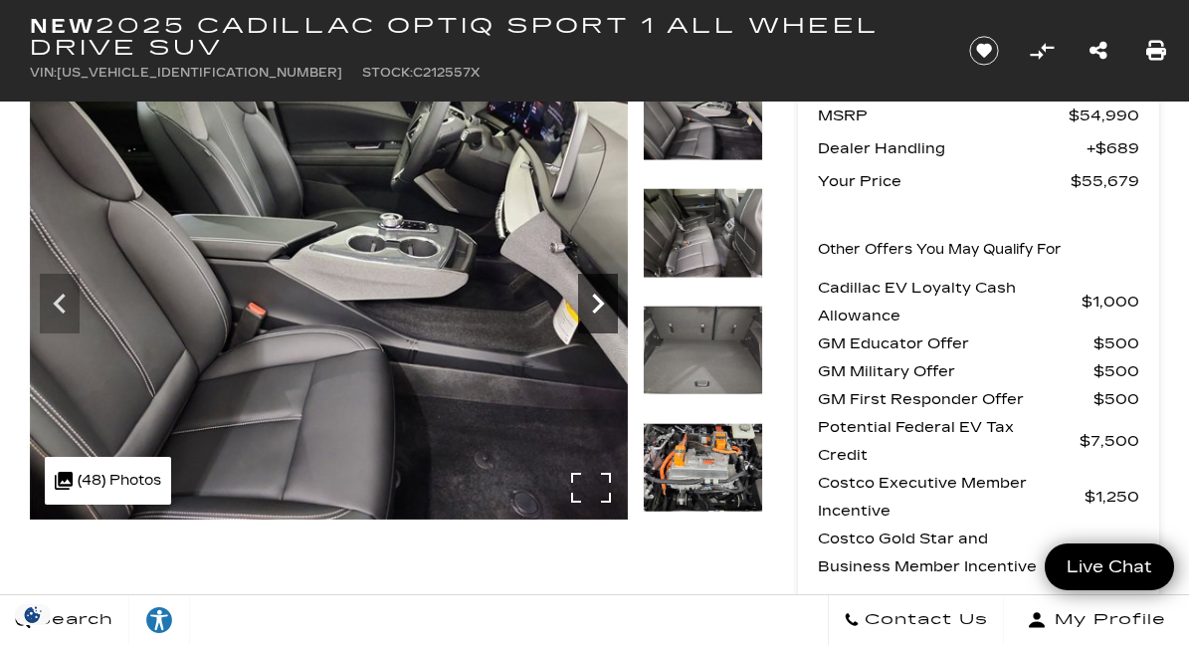
click at [601, 303] on icon "Next" at bounding box center [599, 304] width 12 height 20
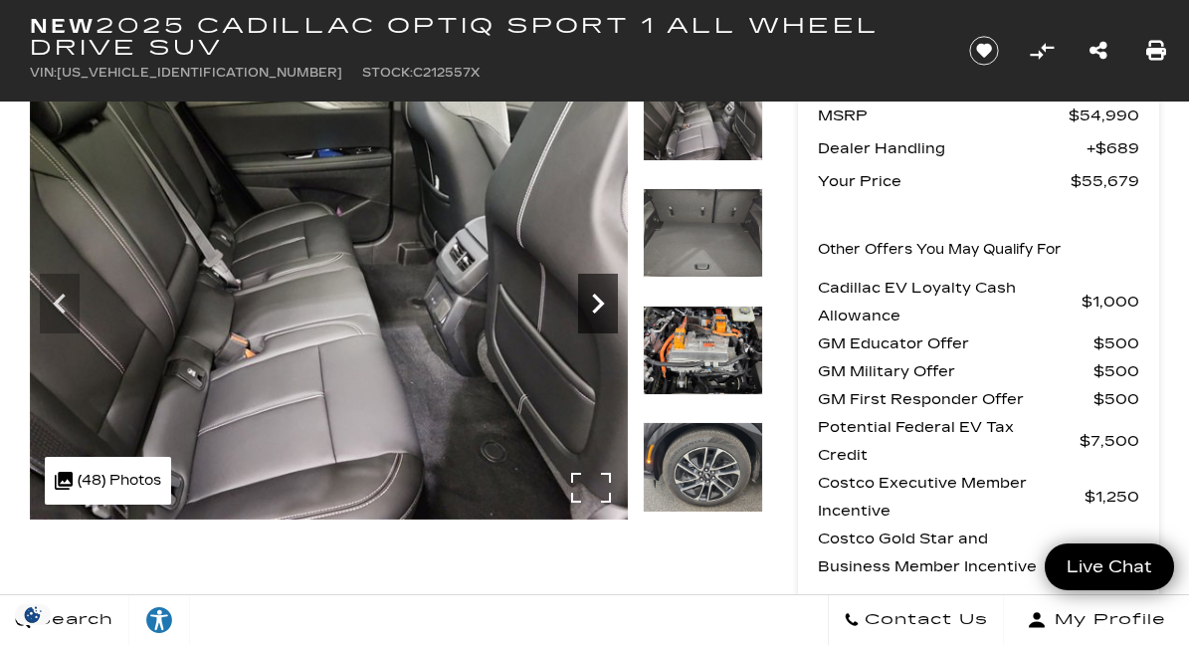
click at [601, 303] on icon "Next" at bounding box center [599, 304] width 12 height 20
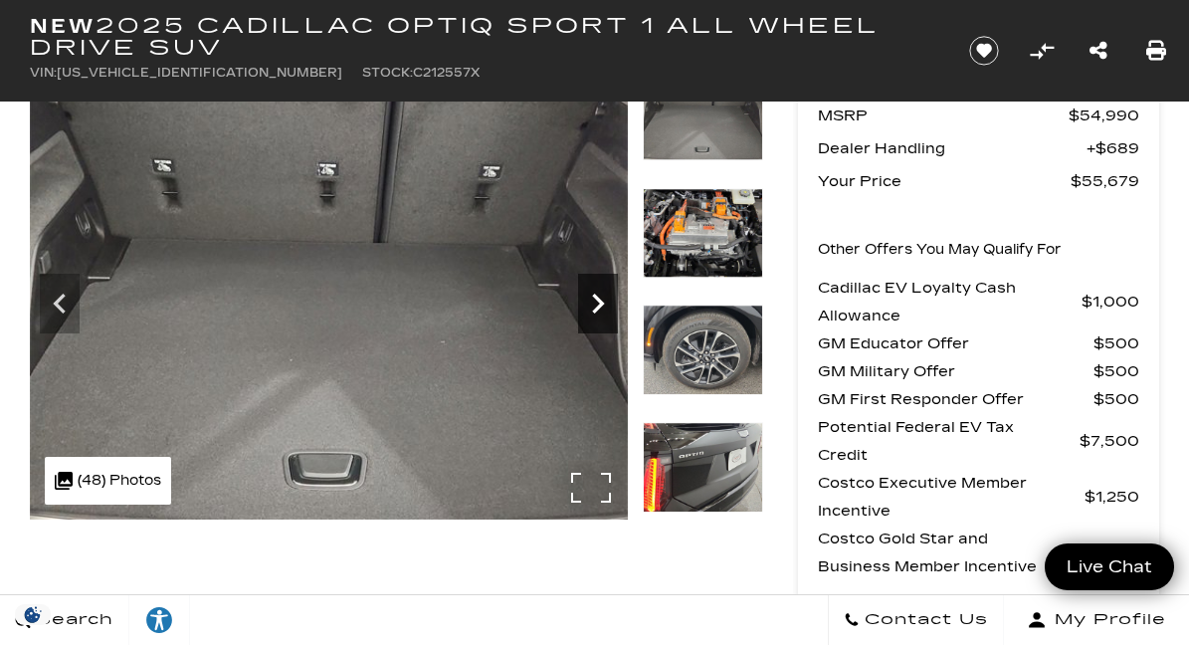
click at [601, 303] on icon "Next" at bounding box center [599, 304] width 12 height 20
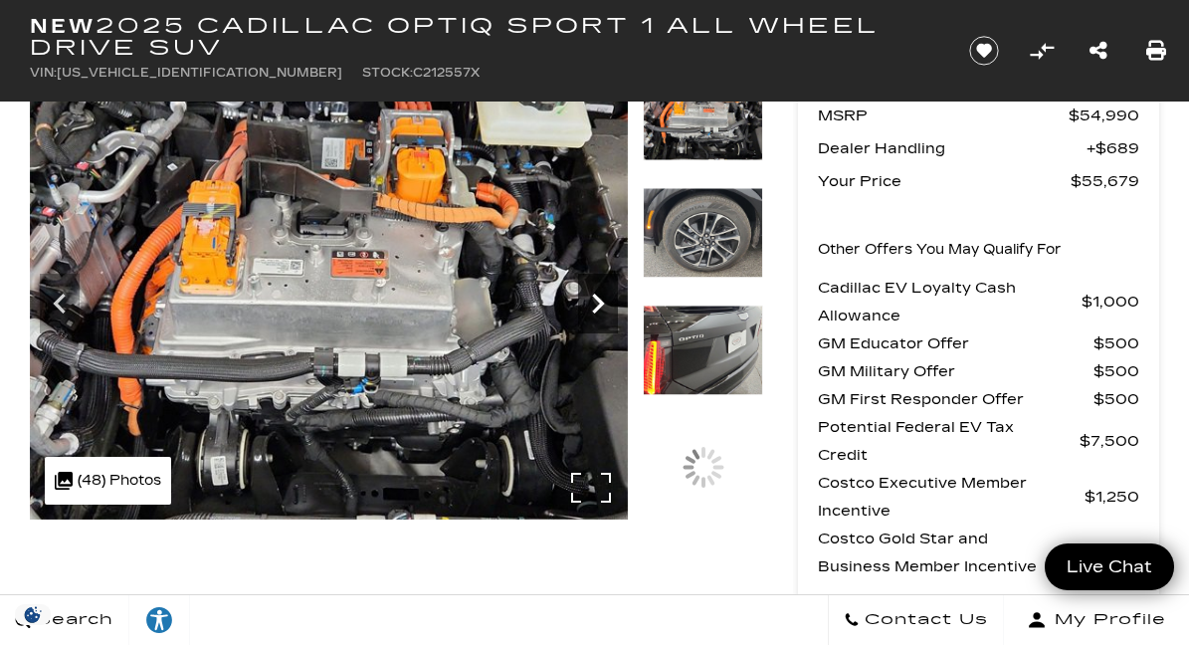
click at [601, 303] on icon "Next" at bounding box center [599, 304] width 12 height 20
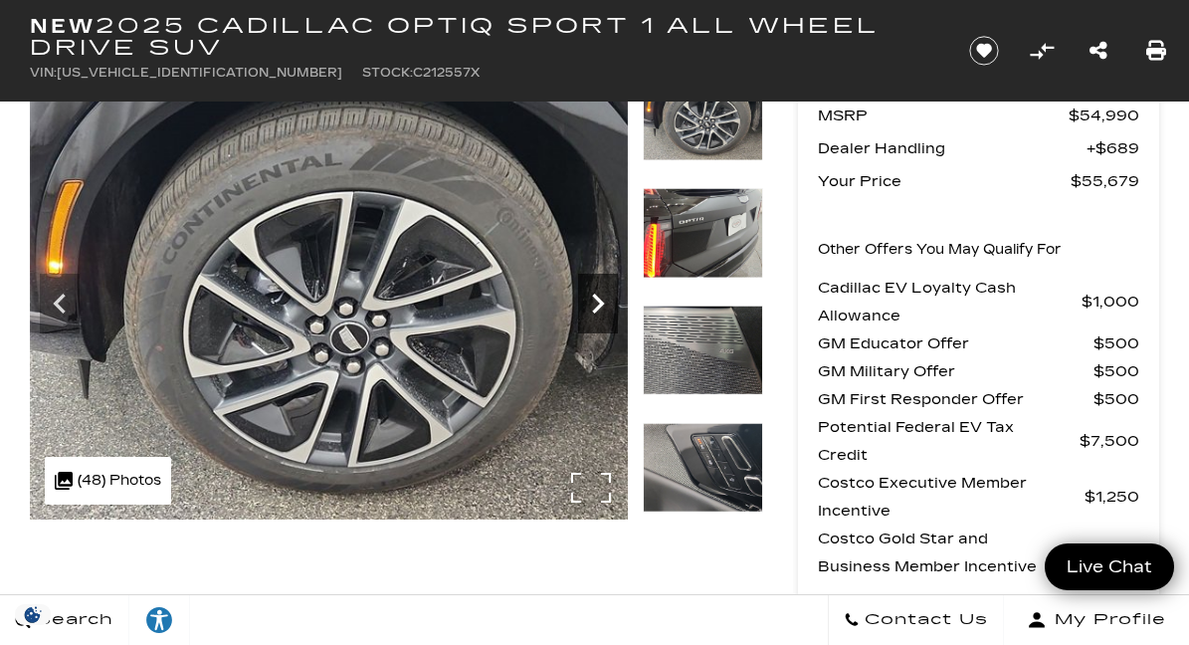
click at [601, 303] on icon "Next" at bounding box center [599, 304] width 12 height 20
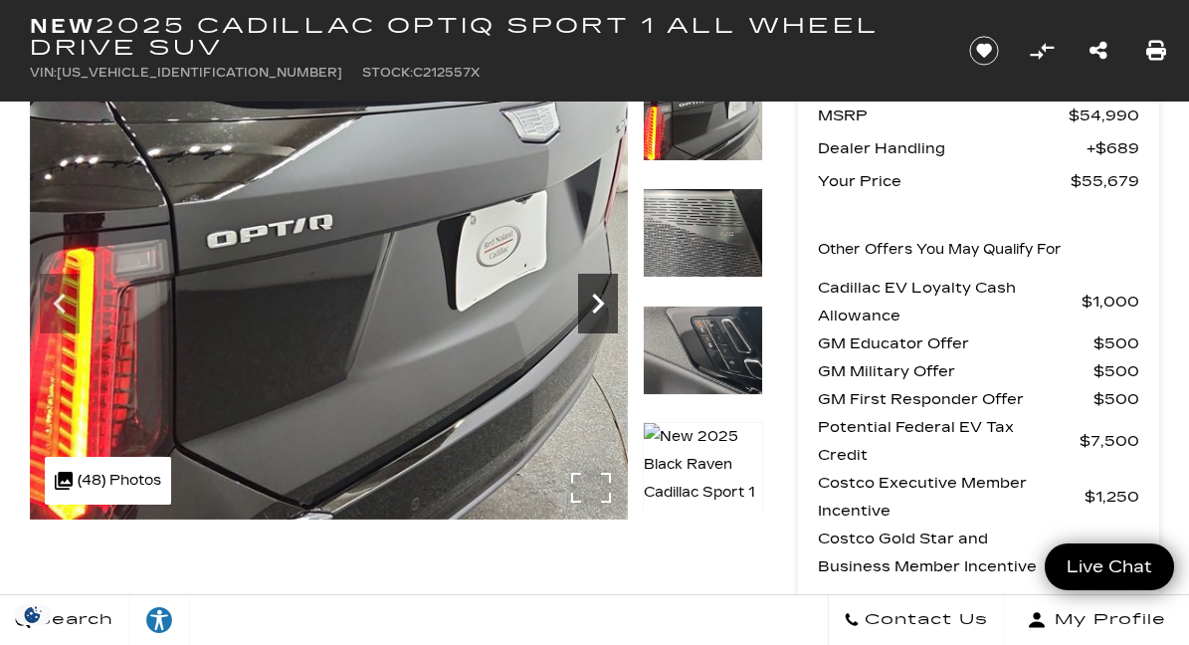
click at [601, 303] on icon "Next" at bounding box center [599, 304] width 12 height 20
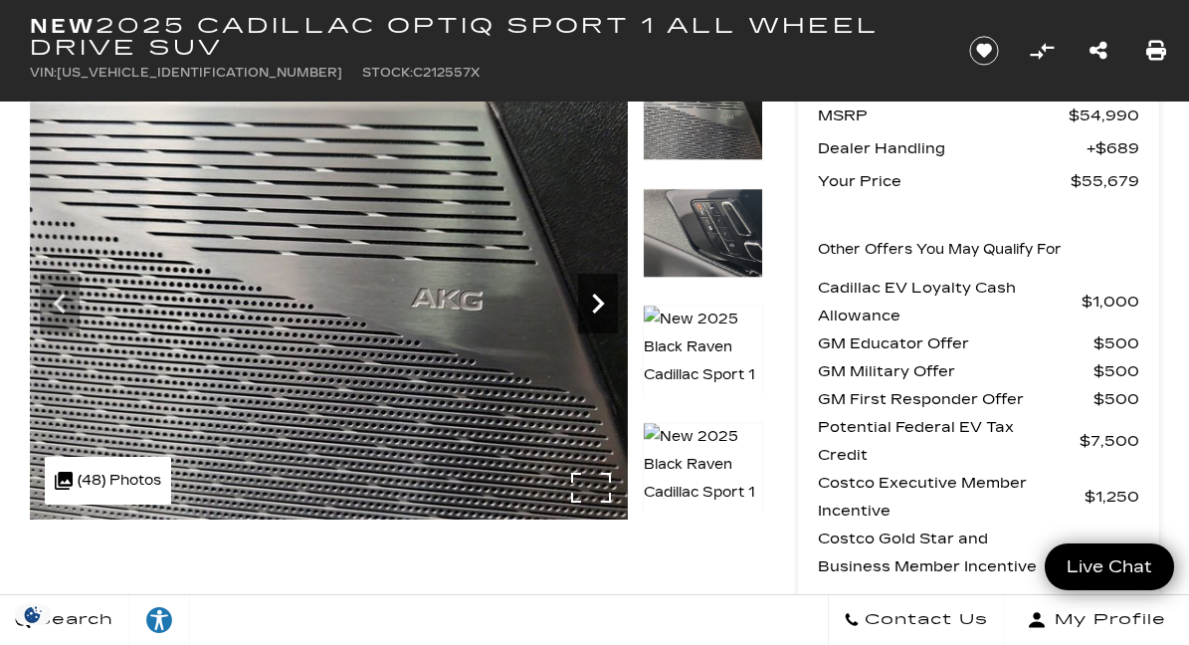
click at [601, 303] on icon "Next" at bounding box center [599, 304] width 12 height 20
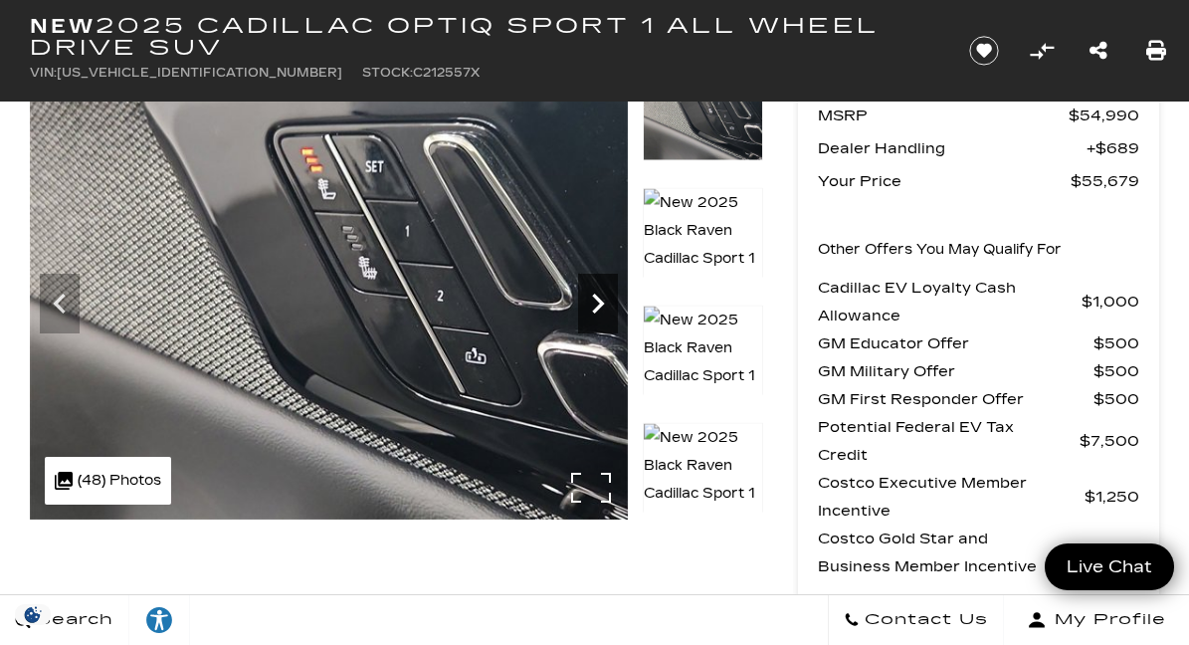
click at [601, 303] on icon "Next" at bounding box center [599, 304] width 12 height 20
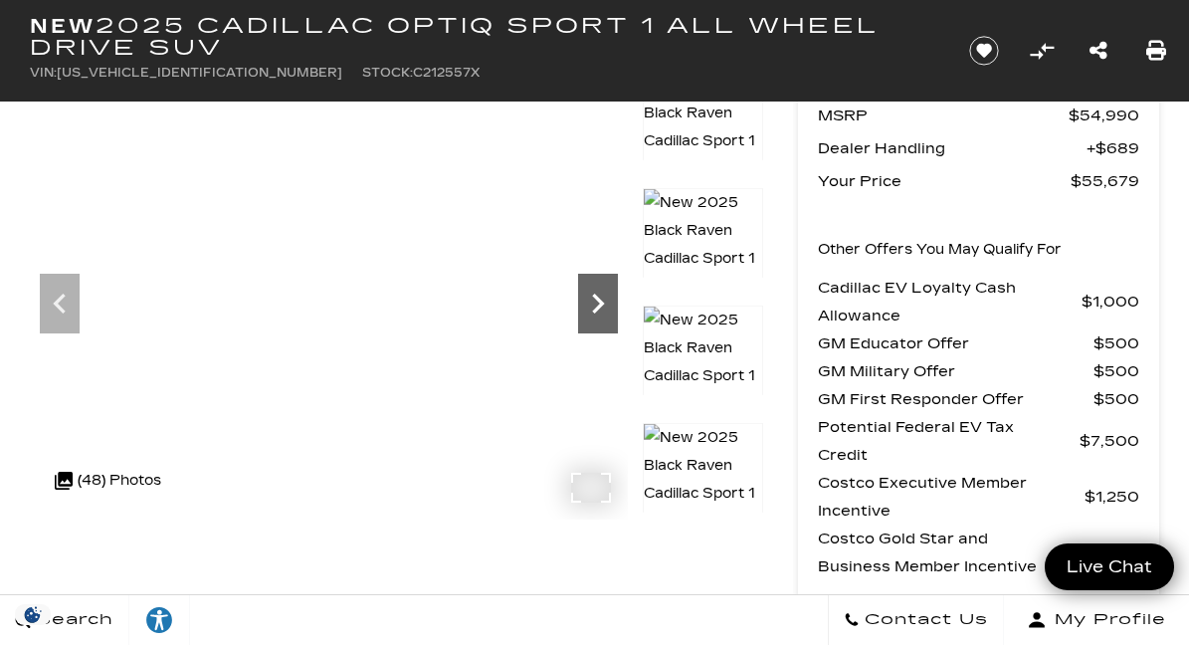
click at [601, 303] on icon "Next" at bounding box center [599, 304] width 12 height 20
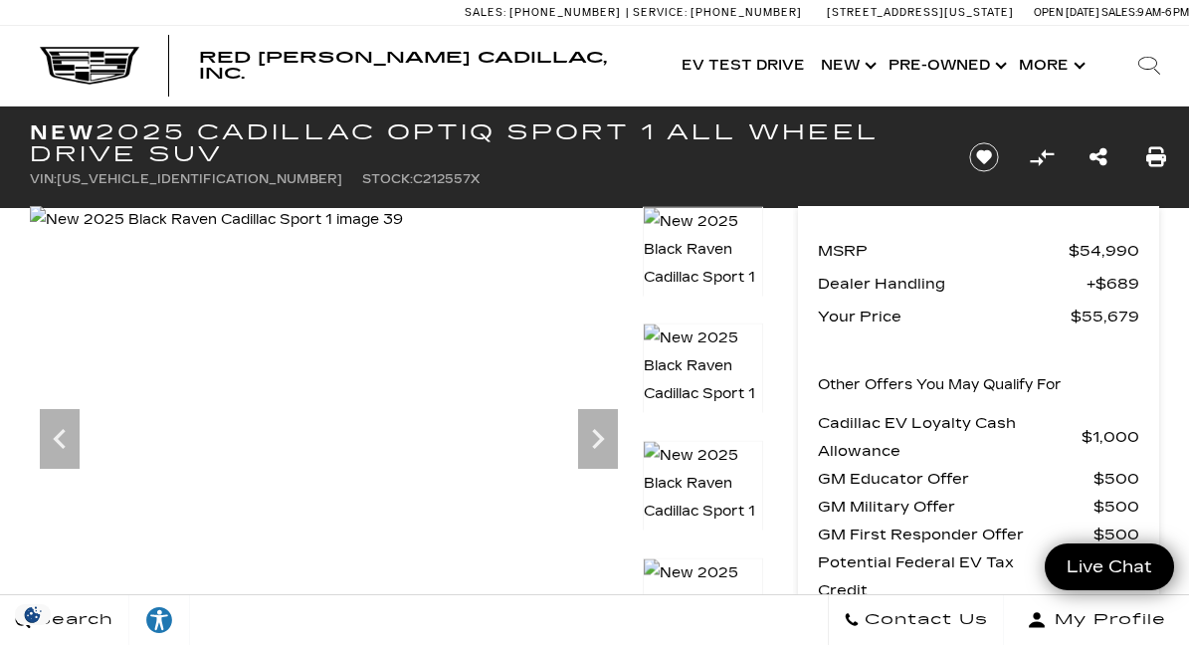
scroll to position [0, 0]
click at [694, 361] on img at bounding box center [702, 379] width 119 height 113
